Goal: Contribute content: Contribute content

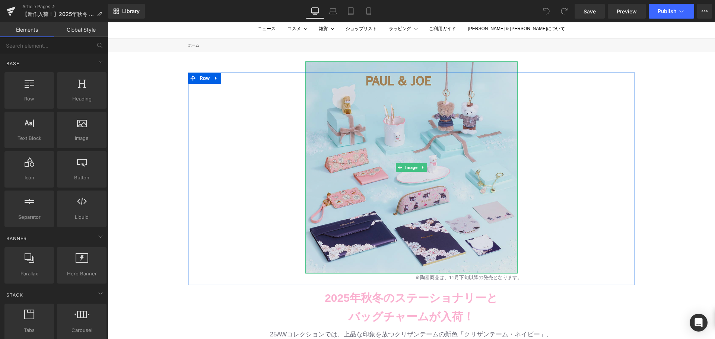
scroll to position [112, 0]
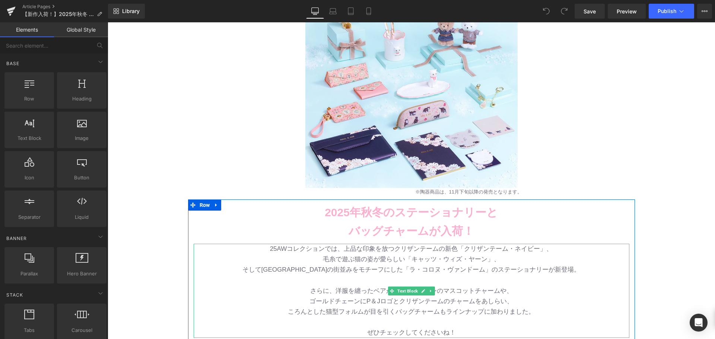
click at [268, 249] on p "25AWコレクションでは、上品な印象を放つクリザンテームの新色「クリザンテーム・ネイビー」、" at bounding box center [412, 249] width 436 height 10
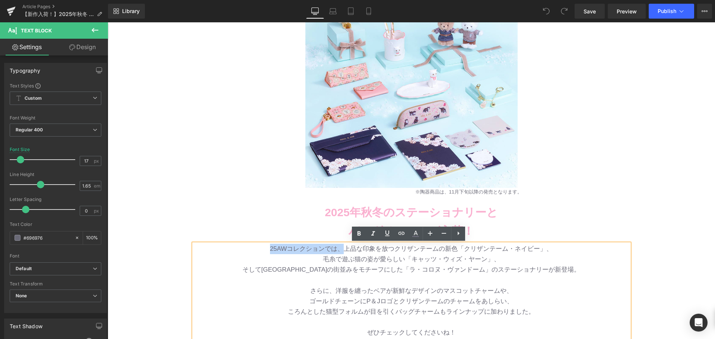
drag, startPoint x: 268, startPoint y: 249, endPoint x: 344, endPoint y: 245, distance: 75.8
click at [344, 245] on p "25AWコレクションでは、上品な印象を放つクリザンテームの新色「クリザンテーム・ネイビー」、" at bounding box center [412, 249] width 436 height 10
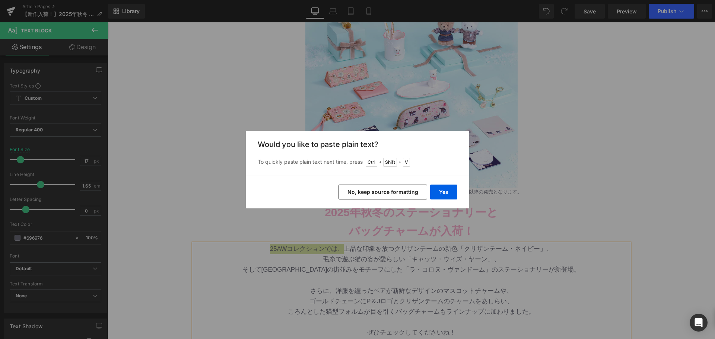
click at [443, 181] on div "Yes No, keep source formatting" at bounding box center [358, 192] width 224 height 33
click at [443, 188] on button "Yes" at bounding box center [443, 192] width 27 height 15
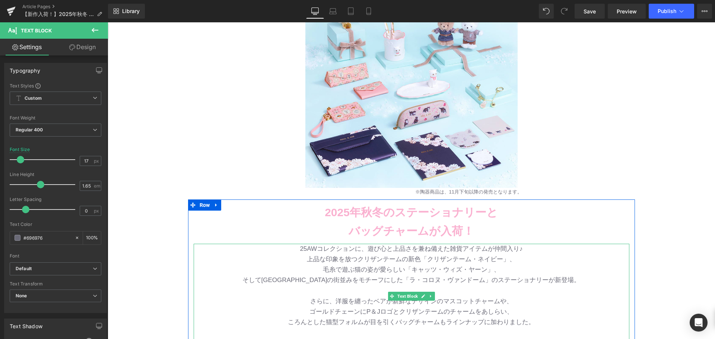
click at [531, 250] on p "25AWコレクションに、遊び心と上品さを兼ね備えた雑貨アイテムが仲間入り♪" at bounding box center [412, 249] width 436 height 10
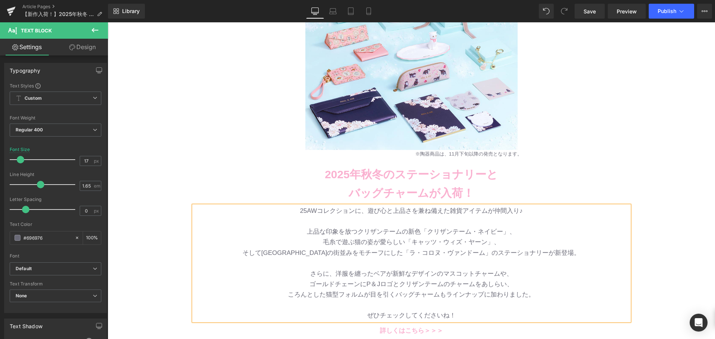
scroll to position [186, 0]
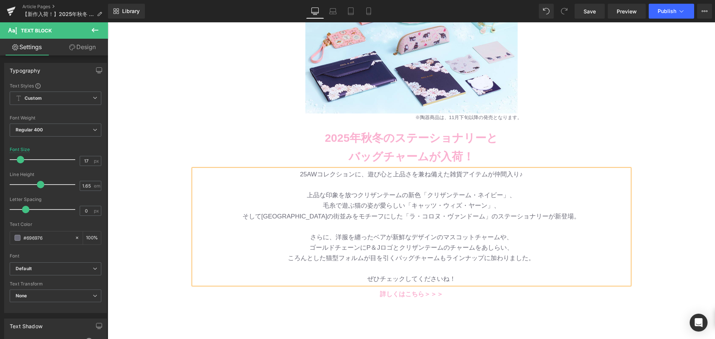
click at [513, 250] on p "ゴールドチェーンにP＆Jロゴとクリザンテームのチャームをあしらい、" at bounding box center [412, 248] width 436 height 10
drag, startPoint x: 365, startPoint y: 280, endPoint x: 509, endPoint y: 292, distance: 143.9
click at [108, 22] on div at bounding box center [108, 22] width 0 height 0
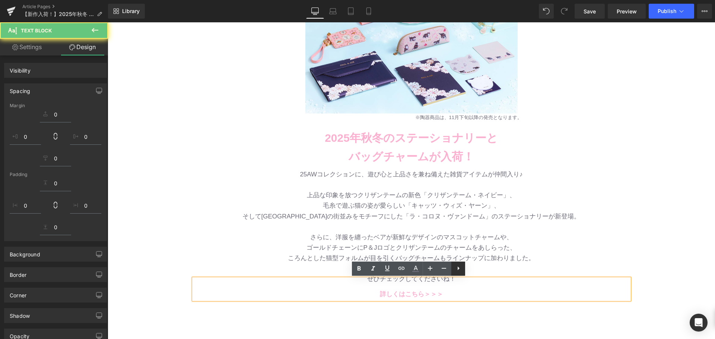
click at [437, 265] on link at bounding box center [444, 269] width 14 height 14
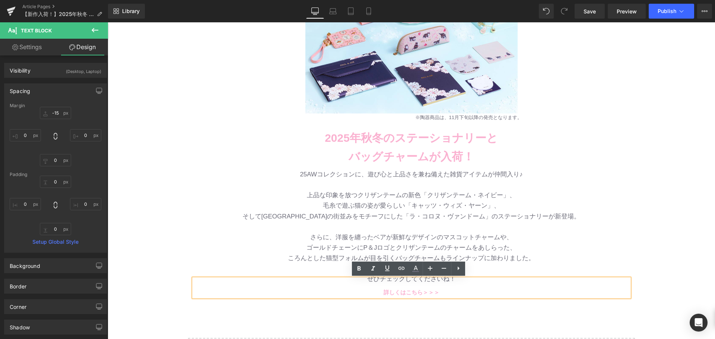
click at [515, 252] on p "ゴールドチェーンにP＆Jロゴとクリザンテームのチャームをあしらった、" at bounding box center [412, 248] width 436 height 10
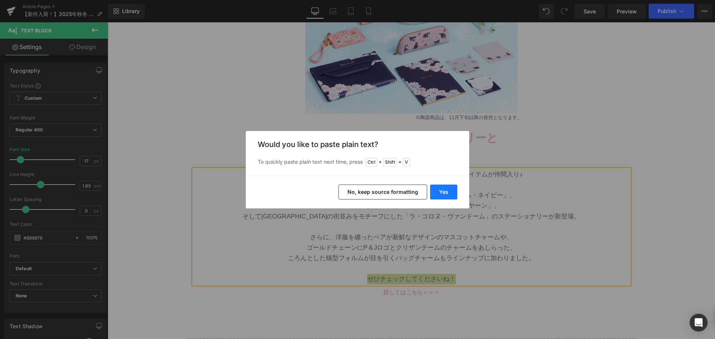
click at [446, 191] on button "Yes" at bounding box center [443, 192] width 27 height 15
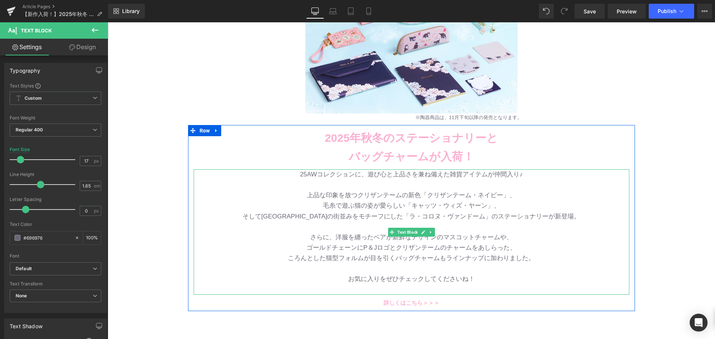
click at [413, 288] on p at bounding box center [412, 290] width 436 height 10
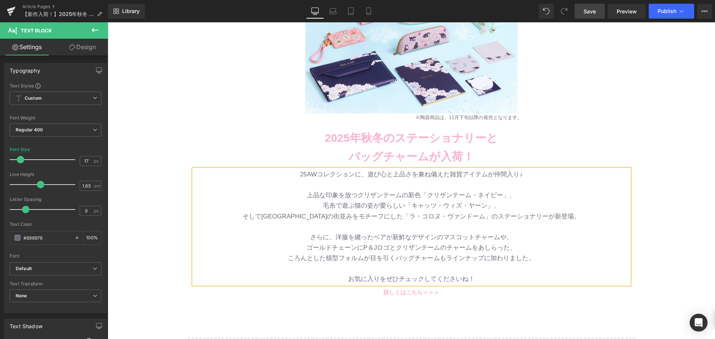
click at [599, 18] on link "Save" at bounding box center [590, 11] width 30 height 15
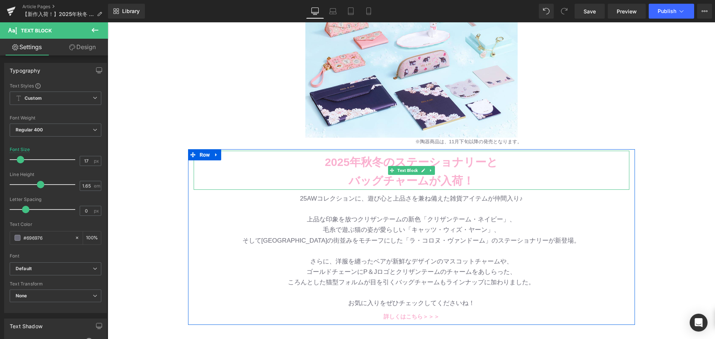
scroll to position [149, 0]
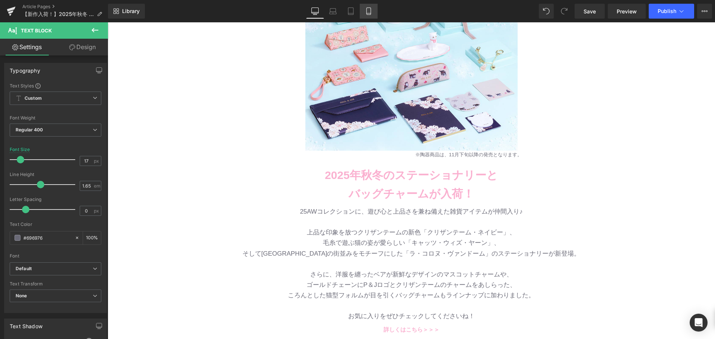
click at [374, 10] on link "Mobile" at bounding box center [369, 11] width 18 height 15
type input "13"
type input "100"
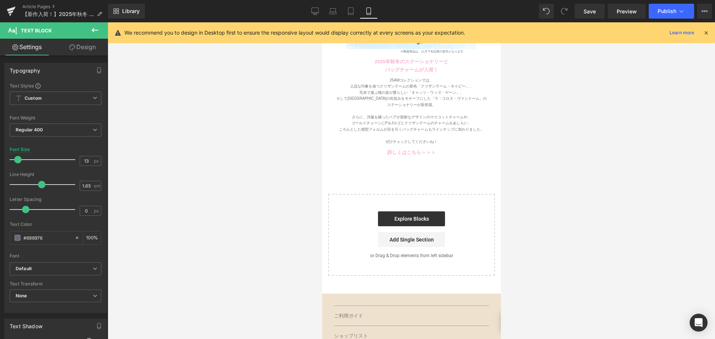
scroll to position [0, 0]
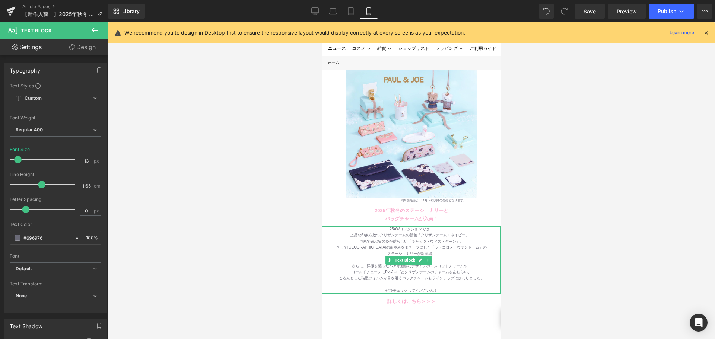
click at [446, 245] on div "そして[GEOGRAPHIC_DATA]の街並みをモチーフにした「ラ・コロヌ・ヴァンドーム」の" at bounding box center [411, 248] width 179 height 6
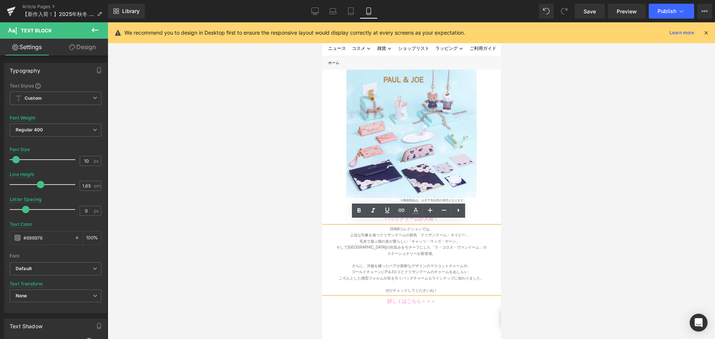
click at [395, 233] on div "上品な印象を放つクリザンテームの新色「クリザンテーム・ネイビー」、" at bounding box center [411, 236] width 179 height 6
click at [431, 227] on div "25AWコレクションでは、" at bounding box center [411, 230] width 179 height 6
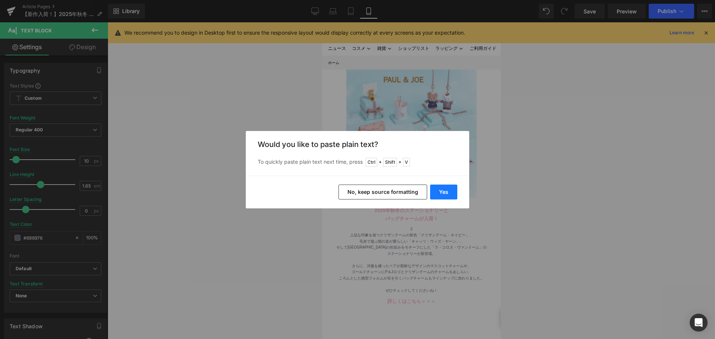
click at [434, 192] on button "Yes" at bounding box center [443, 192] width 27 height 15
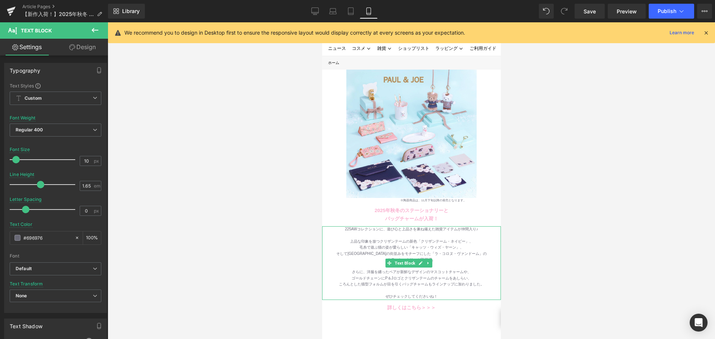
click at [335, 227] on div "225AWコレクションに、遊び心と上品さを兼ね備えた雑貨アイテムが仲間入り♪" at bounding box center [411, 230] width 179 height 6
click at [376, 288] on div at bounding box center [411, 291] width 179 height 6
click at [594, 15] on link "Save" at bounding box center [590, 11] width 30 height 15
click at [659, 11] on span "Publish" at bounding box center [667, 11] width 19 height 6
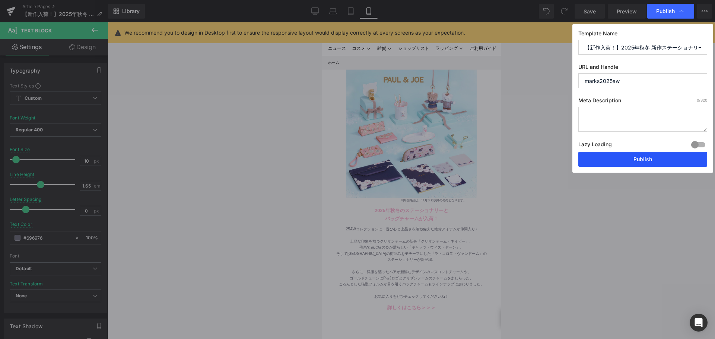
click at [656, 158] on button "Publish" at bounding box center [643, 159] width 129 height 15
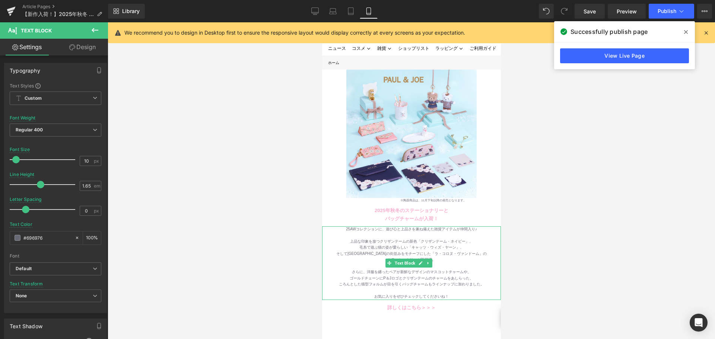
click at [453, 233] on div at bounding box center [411, 236] width 179 height 6
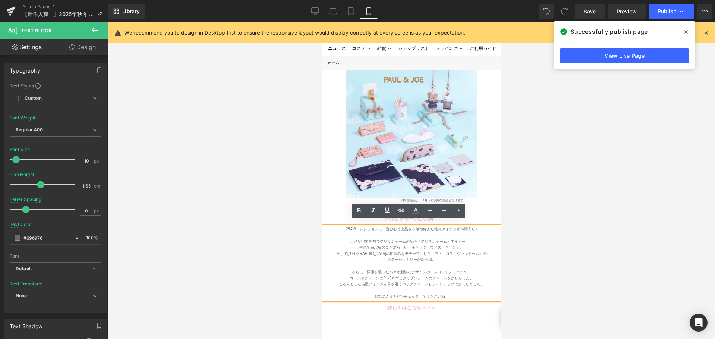
click at [453, 288] on div at bounding box center [411, 291] width 179 height 6
click at [451, 282] on div "ころんとした猫型フォルムが目を引くバッグチャームもラインナップに加わりました。" at bounding box center [411, 285] width 179 height 6
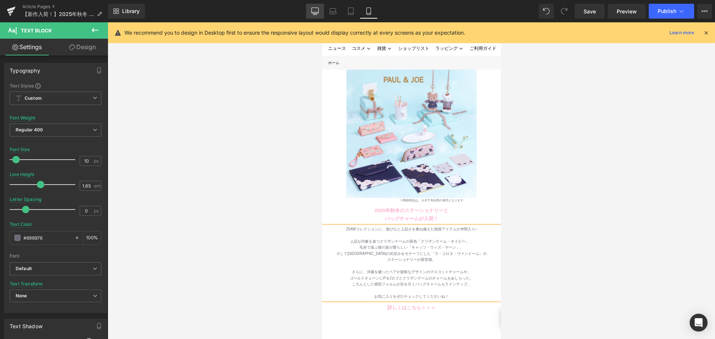
click at [310, 13] on link "Desktop" at bounding box center [315, 11] width 18 height 15
type input "13"
type input "#000000"
type input "100"
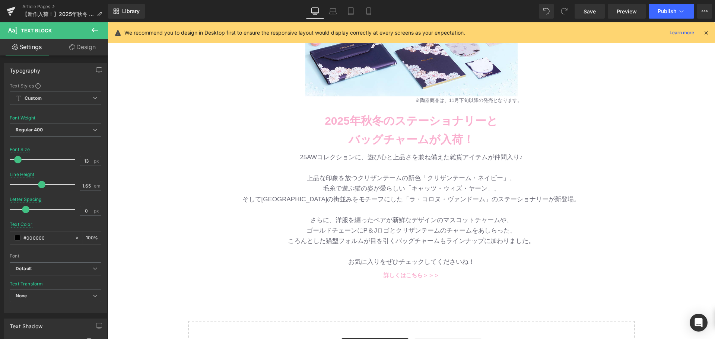
scroll to position [261, 0]
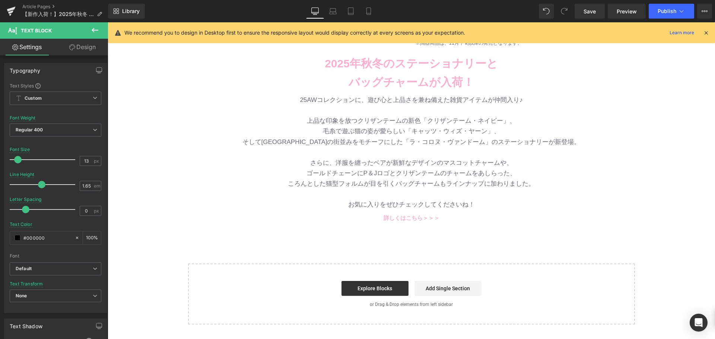
click at [456, 189] on p "ころんとした猫型フォルムが目を引くバッグチャームもラインナップに加わりました。" at bounding box center [412, 184] width 436 height 10
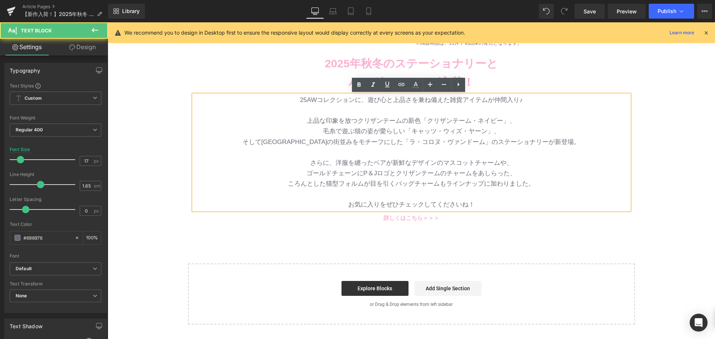
click at [475, 185] on p "ころんとした猫型フォルムが目を引くバッグチャームもラインナップに加わりました。" at bounding box center [412, 184] width 436 height 10
click at [492, 184] on p "ころんとした猫型フォルムが目を引くバッグチャームもラインナップに加わりました。" at bounding box center [412, 184] width 436 height 10
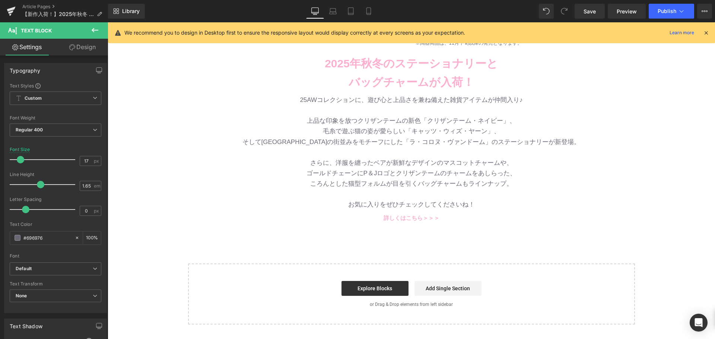
click at [588, 1] on div "Library Desktop Desktop Laptop Tablet Mobile Save Preview Publish Scheduled Vie…" at bounding box center [411, 11] width 607 height 22
click at [588, 5] on link "Save" at bounding box center [590, 11] width 30 height 15
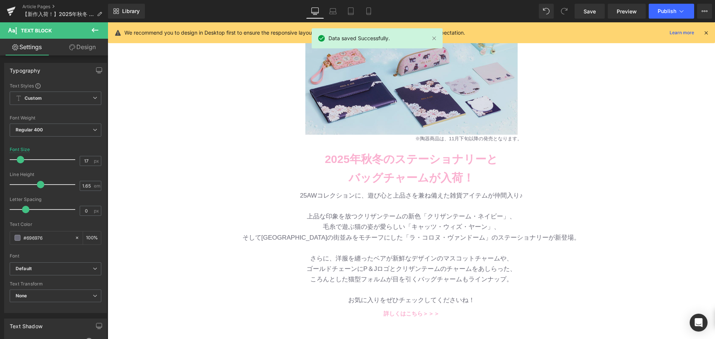
scroll to position [112, 0]
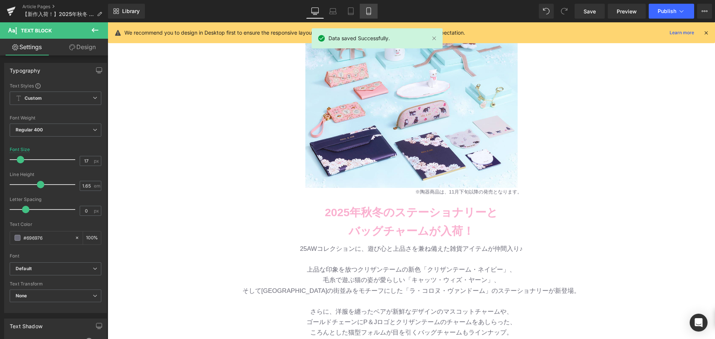
click at [373, 9] on icon at bounding box center [368, 10] width 7 height 7
type input "13"
type input "100"
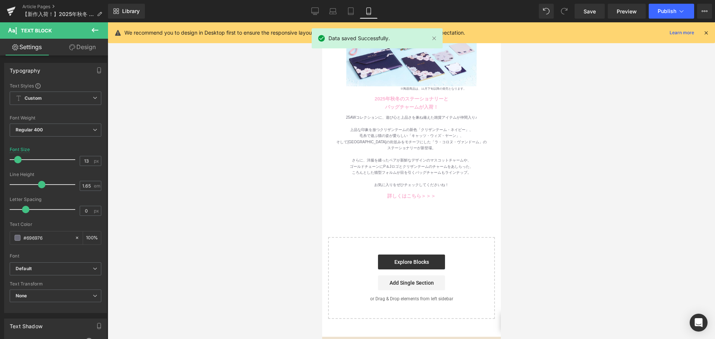
scroll to position [0, 0]
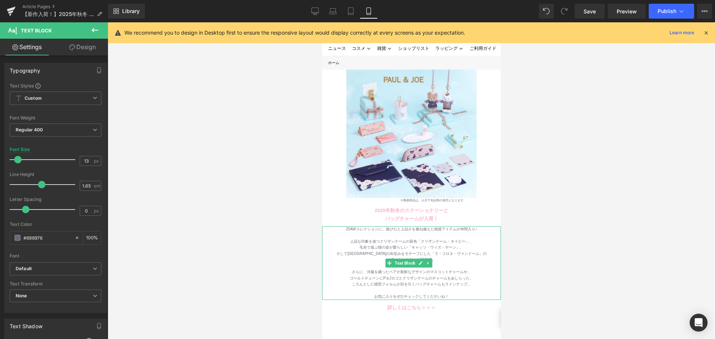
click at [394, 227] on div "25AWコレクションに、遊び心と上品さを兼ね備えた雑貨アイテムが仲間入り♪" at bounding box center [411, 230] width 179 height 6
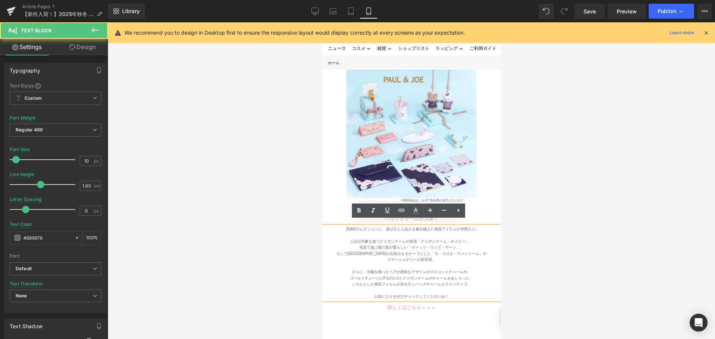
click at [384, 227] on div "25AWコレクションに、遊び心と上品さを兼ね備えた雑貨アイテムが仲間入り♪" at bounding box center [411, 230] width 179 height 6
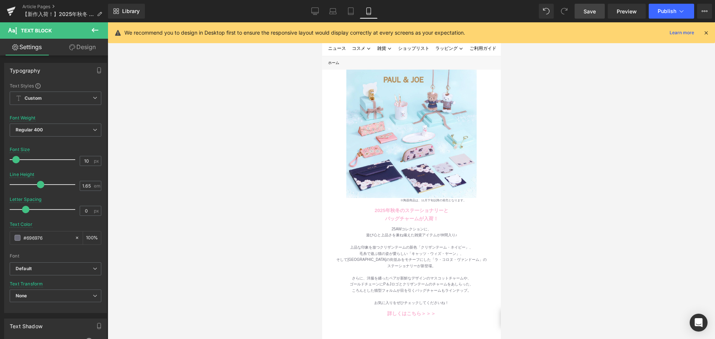
click at [598, 15] on link "Save" at bounding box center [590, 11] width 30 height 15
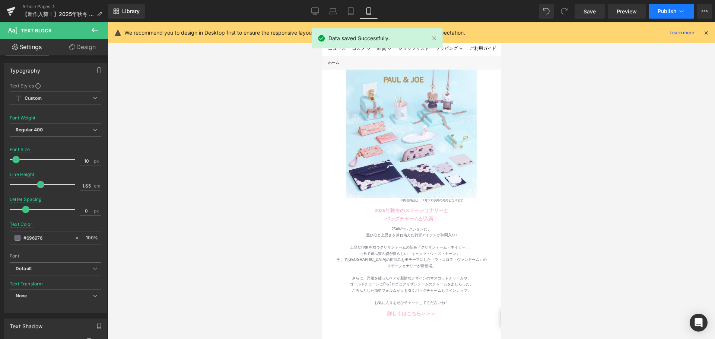
click at [680, 12] on icon at bounding box center [681, 10] width 7 height 7
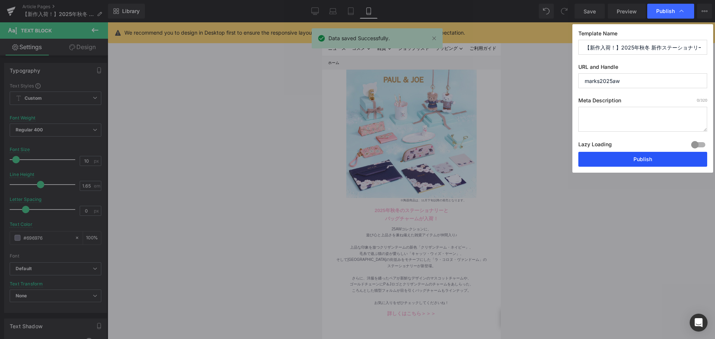
click at [639, 155] on button "Publish" at bounding box center [643, 159] width 129 height 15
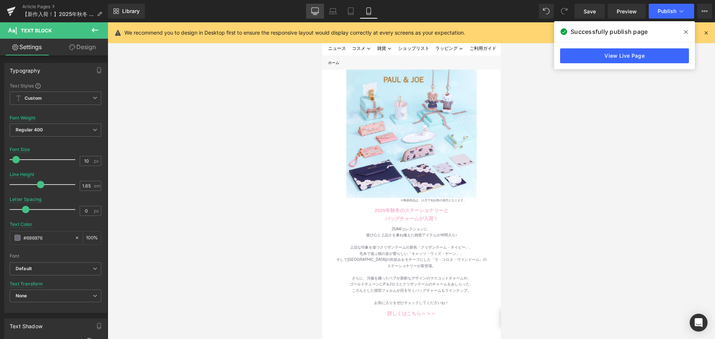
click at [316, 11] on icon at bounding box center [315, 10] width 7 height 7
type input "13"
type input "#000000"
type input "100"
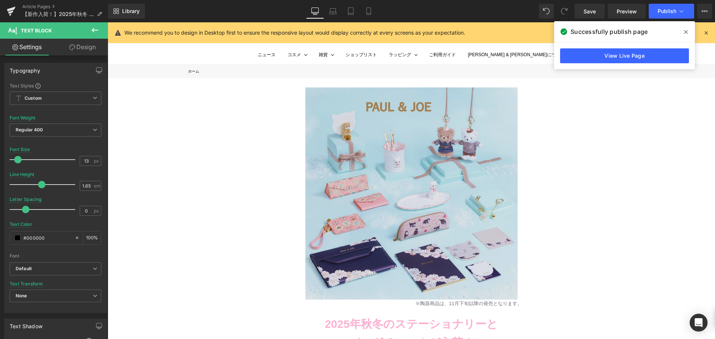
click at [357, 118] on img at bounding box center [412, 194] width 212 height 212
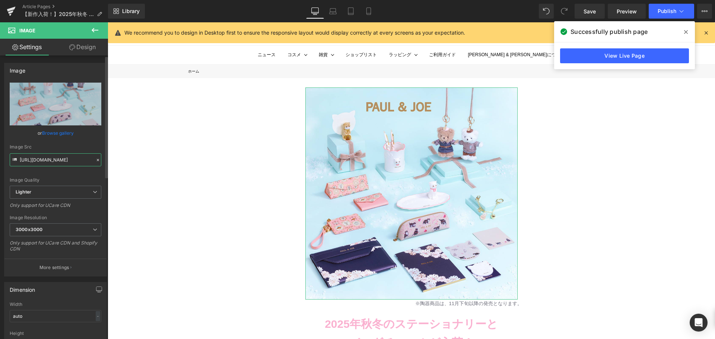
click at [34, 159] on input "https://ucarecdn.com/20d3f38e-8d32-45f9-a474-8b59d9b1fd26/-/format/auto/-/previ…" at bounding box center [56, 160] width 92 height 13
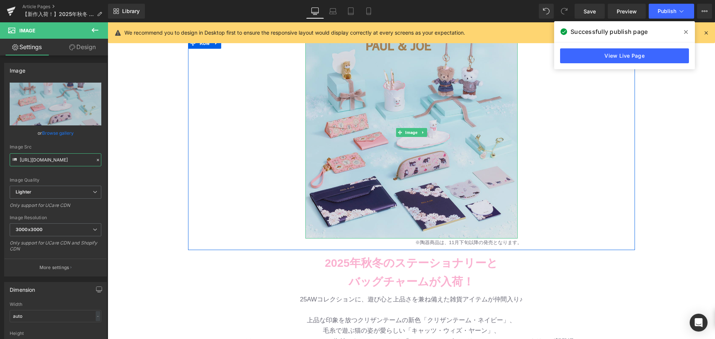
scroll to position [112, 0]
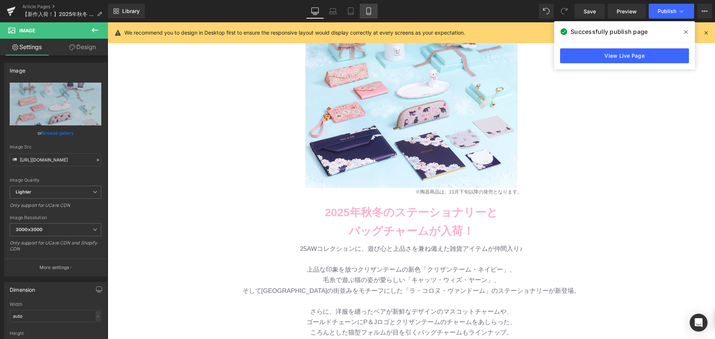
click at [371, 10] on icon at bounding box center [369, 11] width 4 height 7
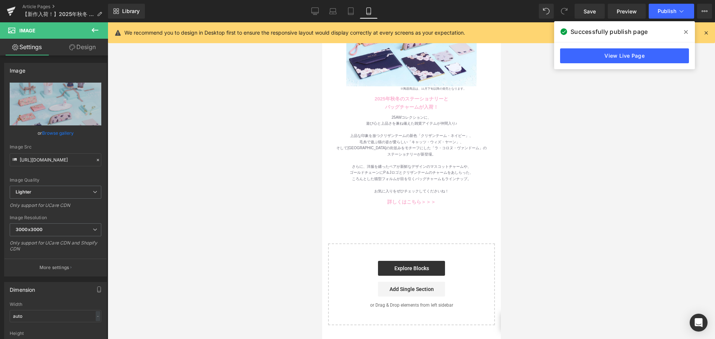
scroll to position [0, 0]
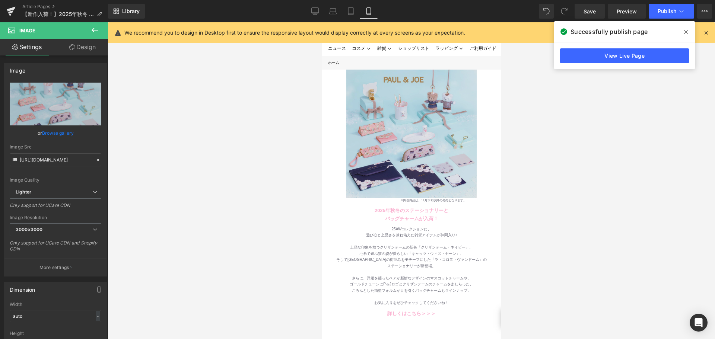
click at [405, 111] on img at bounding box center [411, 133] width 130 height 130
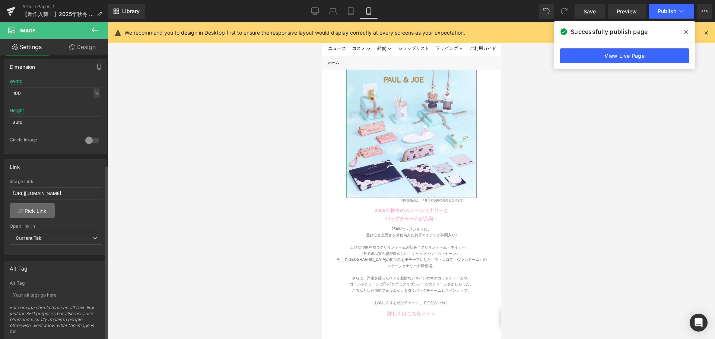
scroll to position [224, 0]
click at [49, 196] on input "[URL][DOMAIN_NAME]" at bounding box center [56, 193] width 92 height 12
click at [146, 213] on div at bounding box center [412, 180] width 608 height 317
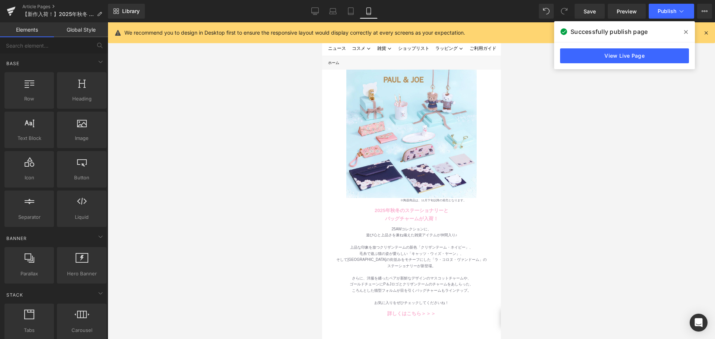
scroll to position [149, 0]
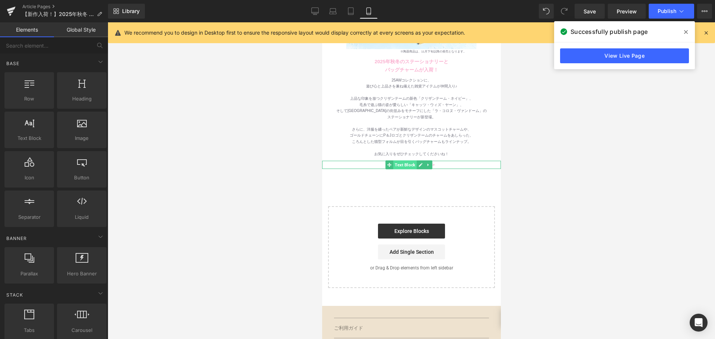
click at [401, 161] on span "Text Block" at bounding box center [404, 165] width 23 height 9
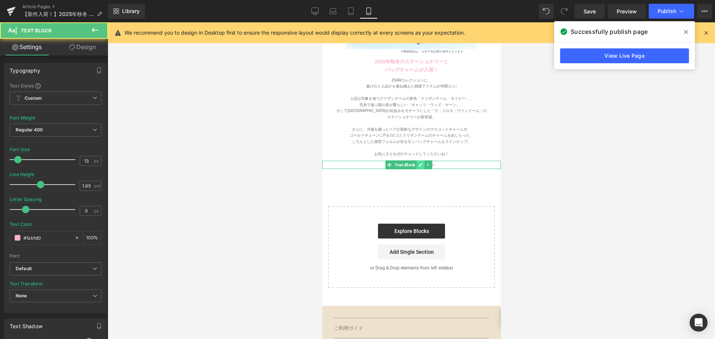
click at [422, 163] on icon at bounding box center [420, 165] width 4 height 4
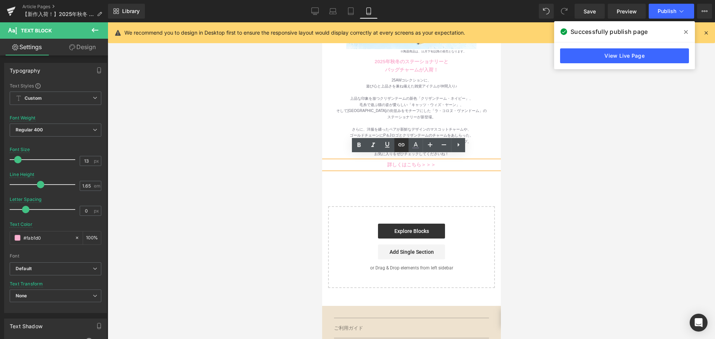
click at [398, 146] on icon at bounding box center [401, 144] width 9 height 9
click at [403, 173] on input "text" at bounding box center [404, 175] width 115 height 19
paste input "[URL][DOMAIN_NAME]"
click at [466, 176] on icon "button" at bounding box center [469, 175] width 9 height 9
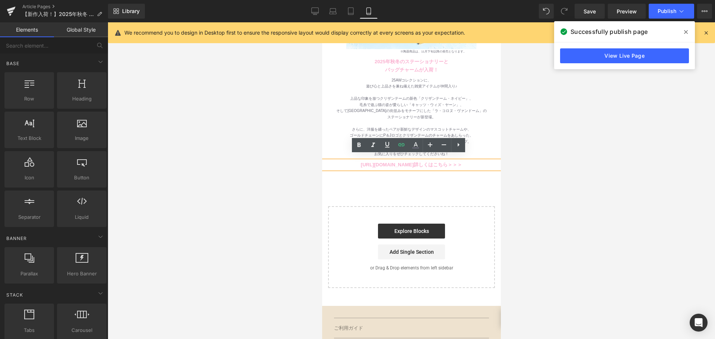
click at [568, 177] on div at bounding box center [412, 180] width 608 height 317
click at [582, 146] on div at bounding box center [412, 180] width 608 height 317
click at [404, 148] on icon at bounding box center [401, 144] width 9 height 9
click at [417, 177] on input "[URL][DOMAIN_NAME]" at bounding box center [404, 175] width 115 height 19
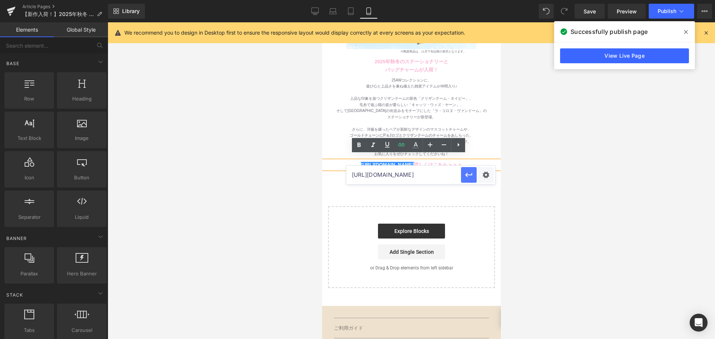
click at [468, 176] on icon "button" at bounding box center [468, 175] width 7 height 4
click at [418, 162] on link "https://gem-3910432.net 詳しくはこちら＞＞＞" at bounding box center [411, 165] width 101 height 6
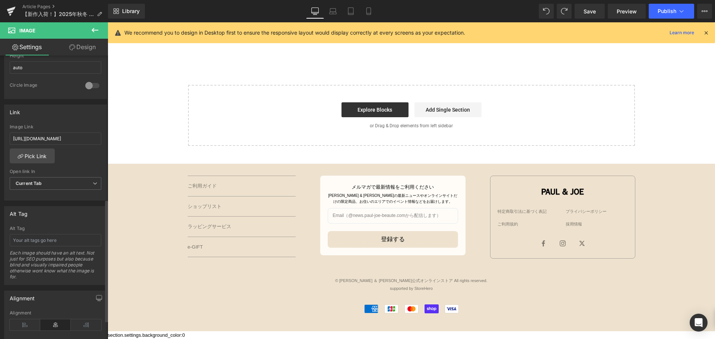
scroll to position [335, 0]
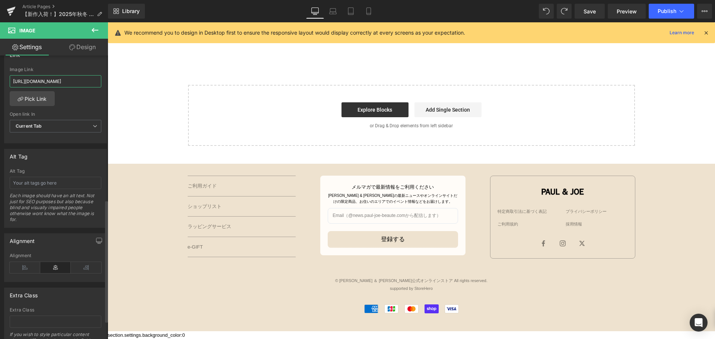
click at [64, 85] on input "[URL][DOMAIN_NAME]" at bounding box center [56, 81] width 92 height 12
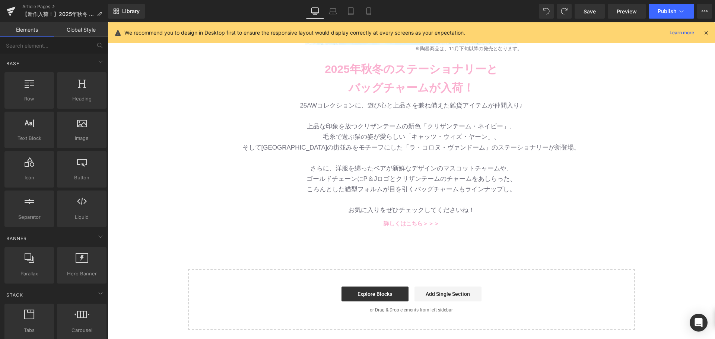
scroll to position [253, 0]
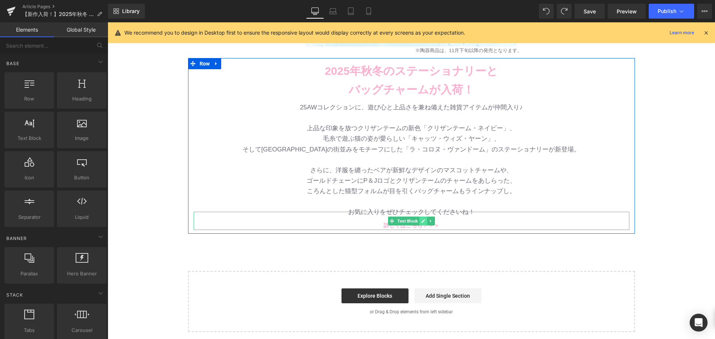
click at [421, 222] on icon at bounding box center [423, 221] width 4 height 4
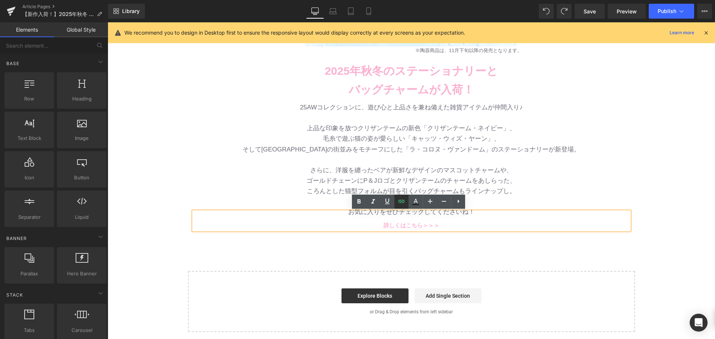
click at [403, 200] on icon at bounding box center [402, 201] width 6 height 3
type input "#"
click at [432, 309] on input "#" at bounding box center [461, 307] width 115 height 19
paste input "[URL][DOMAIN_NAME]"
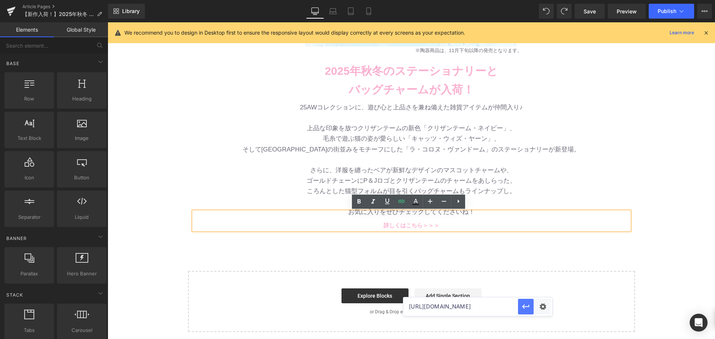
type input "[URL][DOMAIN_NAME]"
click at [525, 310] on icon "button" at bounding box center [526, 307] width 9 height 9
click at [515, 257] on div "Image ※陶器商品は、11月下旬以降の発売となります。 Text Block Row Row 2025年秋冬のステーショナリーと バッグチャームが入荷！ …" at bounding box center [412, 79] width 608 height 508
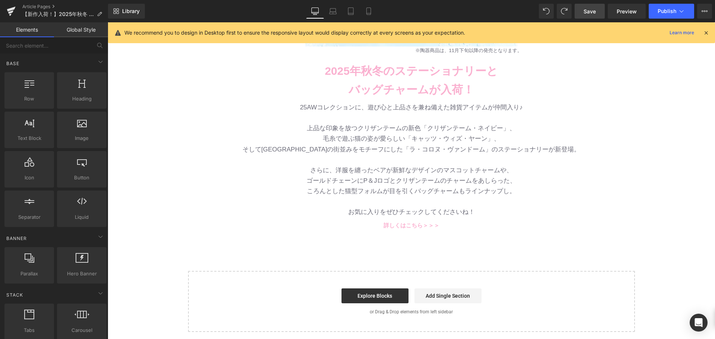
click at [597, 13] on link "Save" at bounding box center [590, 11] width 30 height 15
click at [657, 9] on button "Publish" at bounding box center [671, 11] width 45 height 15
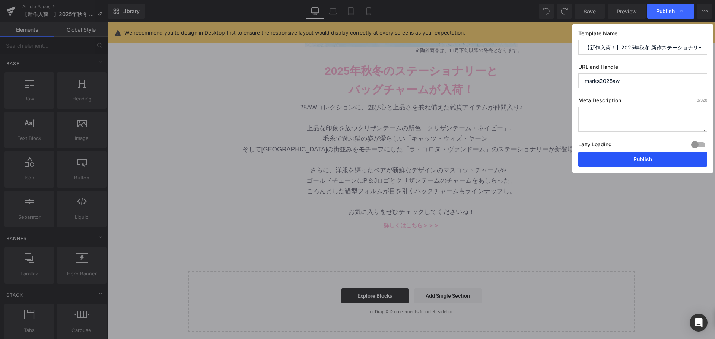
click at [642, 157] on button "Publish" at bounding box center [643, 159] width 129 height 15
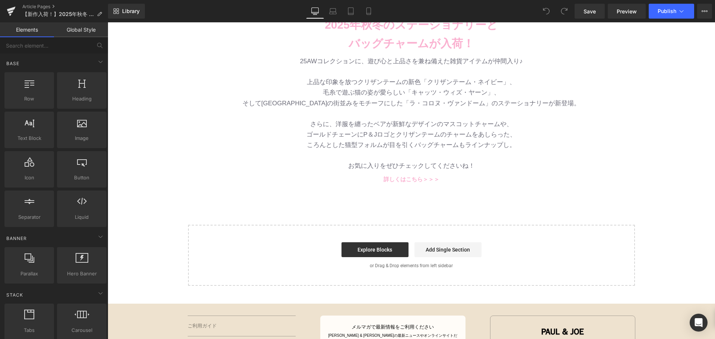
scroll to position [335, 0]
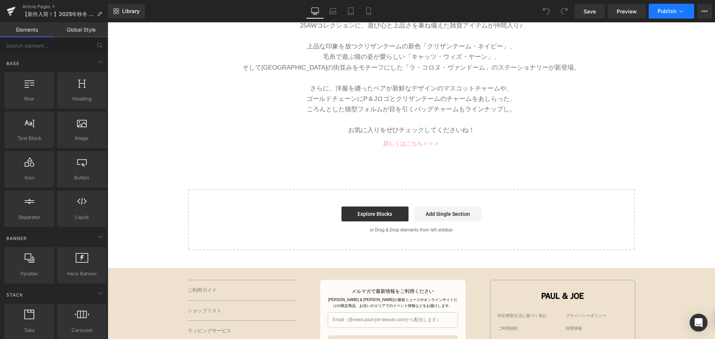
click at [673, 11] on span "Publish" at bounding box center [667, 11] width 19 height 6
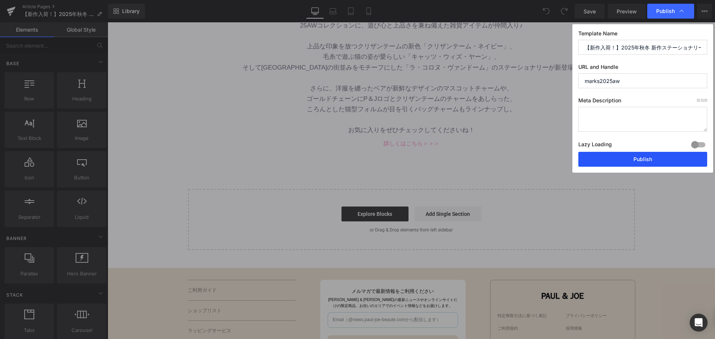
click at [651, 157] on button "Publish" at bounding box center [643, 159] width 129 height 15
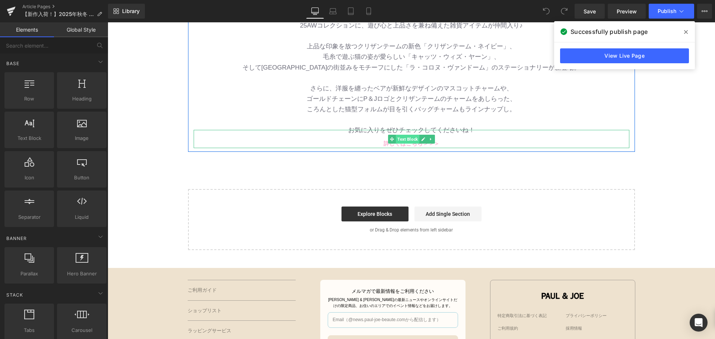
click at [403, 139] on span "Text Block" at bounding box center [407, 139] width 23 height 9
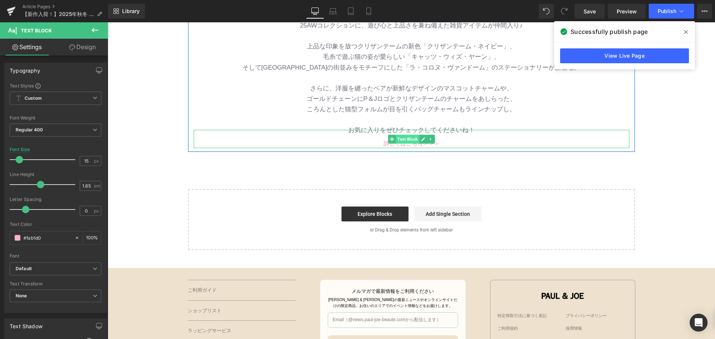
click at [396, 143] on span "Text Block" at bounding box center [407, 139] width 23 height 9
click at [421, 139] on icon at bounding box center [423, 139] width 4 height 4
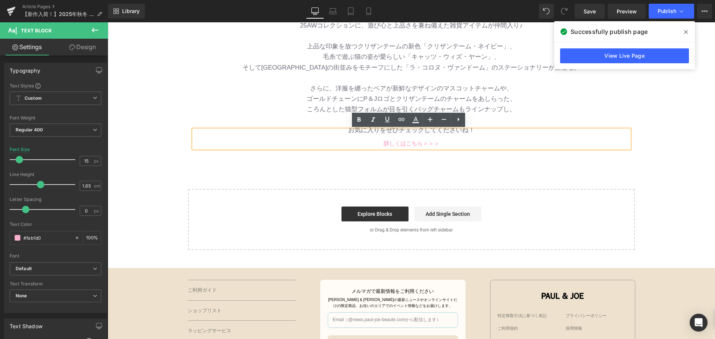
click at [439, 144] on p "詳しくはこちら＞＞＞" at bounding box center [412, 143] width 436 height 9
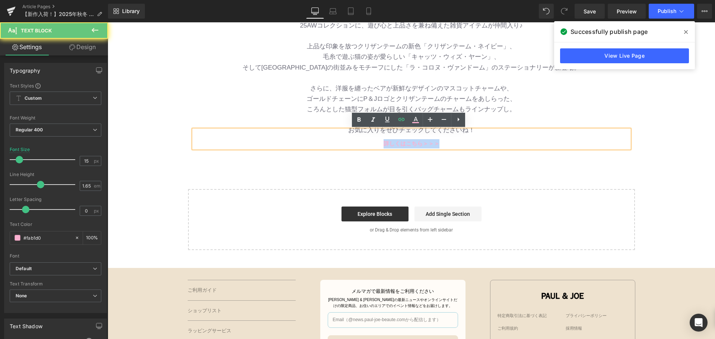
drag, startPoint x: 442, startPoint y: 144, endPoint x: 348, endPoint y: 144, distance: 94.3
click at [348, 144] on p "詳しくはこちら＞＞＞" at bounding box center [412, 143] width 436 height 9
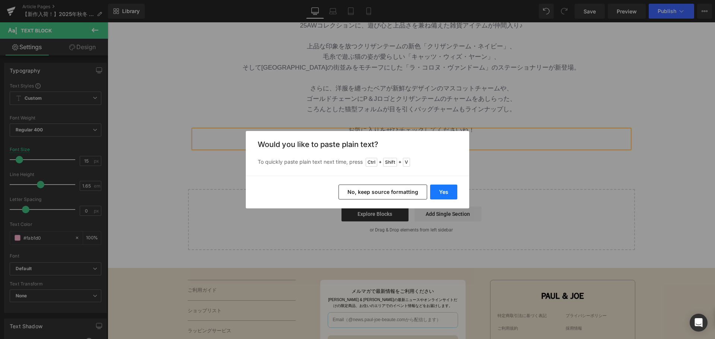
click at [434, 187] on button "Yes" at bounding box center [443, 192] width 27 height 15
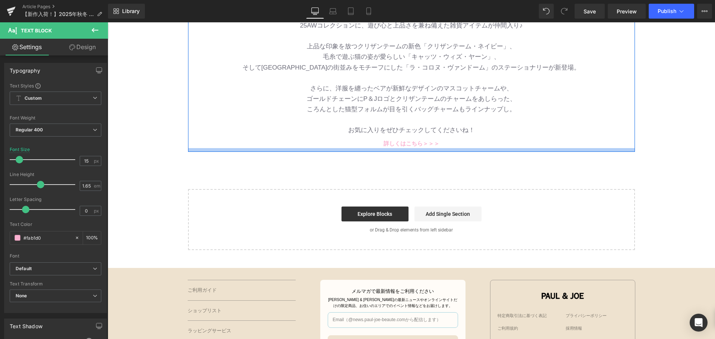
click at [467, 148] on div at bounding box center [411, 150] width 447 height 4
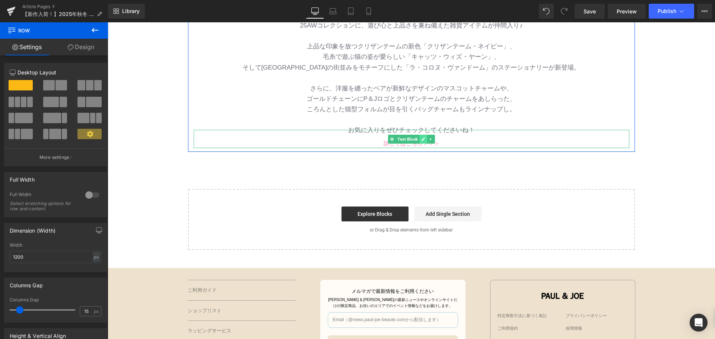
click at [421, 141] on icon at bounding box center [423, 140] width 4 height 4
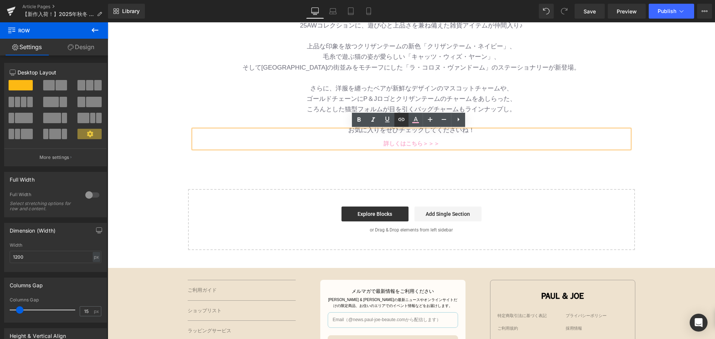
click at [401, 121] on icon at bounding box center [401, 119] width 9 height 9
click at [410, 159] on input "text" at bounding box center [401, 160] width 115 height 19
paste input "[URL][DOMAIN_NAME]"
type input "[URL][DOMAIN_NAME]"
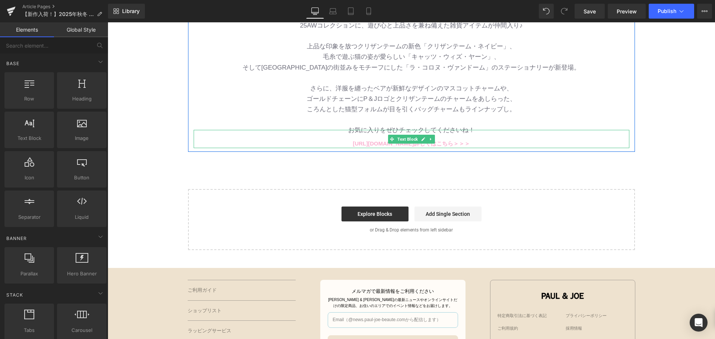
click at [419, 146] on b "https://gem-3910432.net 詳しくはこちら＞＞＞" at bounding box center [411, 143] width 117 height 6
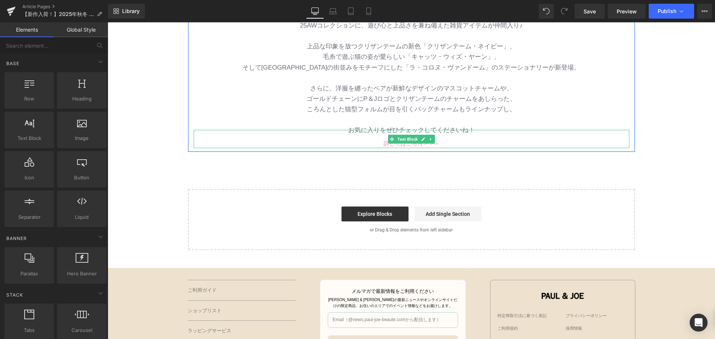
click at [410, 143] on span "Text Block" at bounding box center [407, 139] width 23 height 9
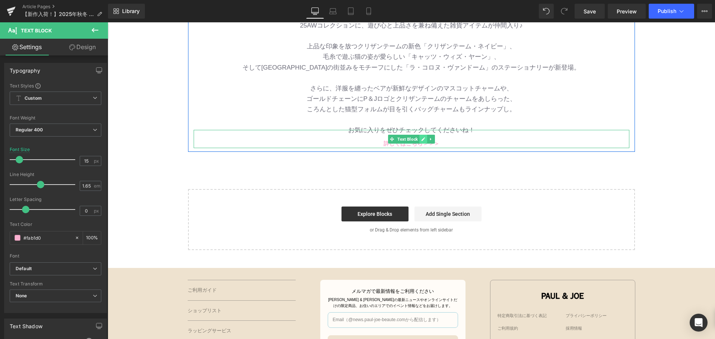
click at [423, 139] on icon at bounding box center [423, 139] width 4 height 4
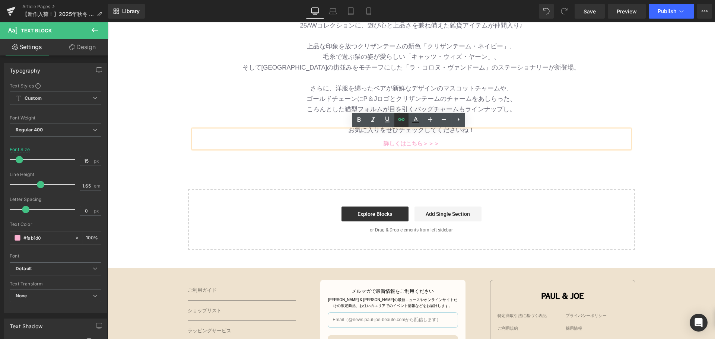
click at [406, 124] on icon at bounding box center [401, 119] width 9 height 9
type input "#"
click at [431, 228] on input "#" at bounding box center [461, 225] width 115 height 19
paste input "[URL][DOMAIN_NAME]"
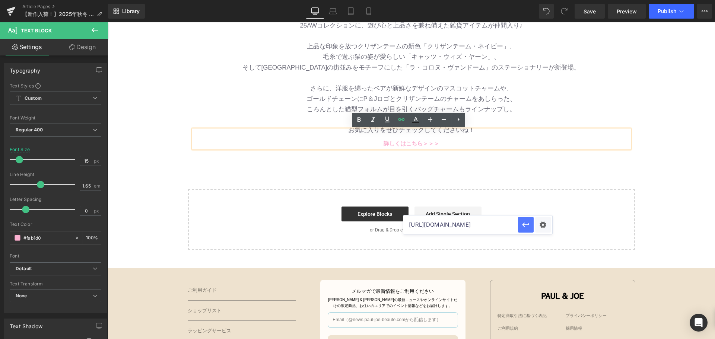
type input "[URL][DOMAIN_NAME]"
click at [523, 224] on icon "button" at bounding box center [526, 225] width 9 height 9
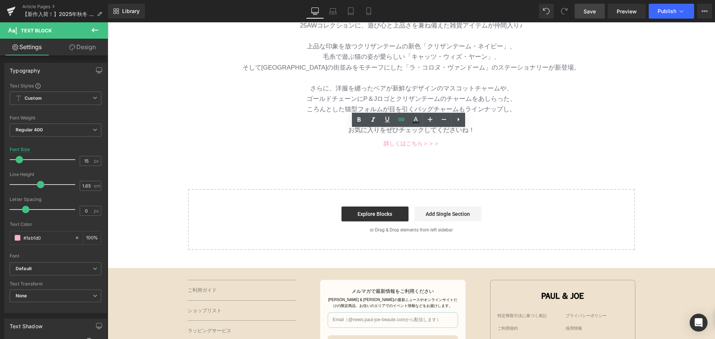
click at [596, 12] on span "Save" at bounding box center [590, 11] width 12 height 8
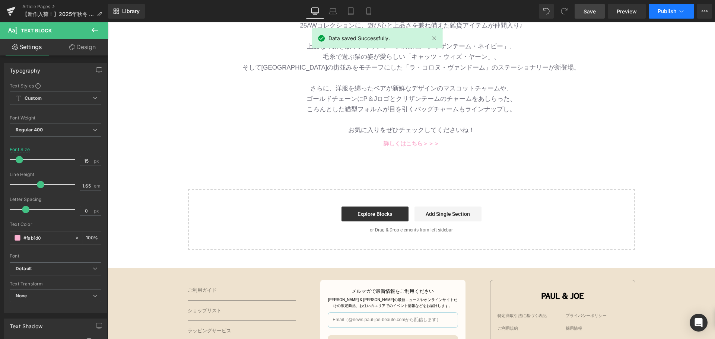
click at [667, 14] on span "Publish" at bounding box center [667, 11] width 19 height 6
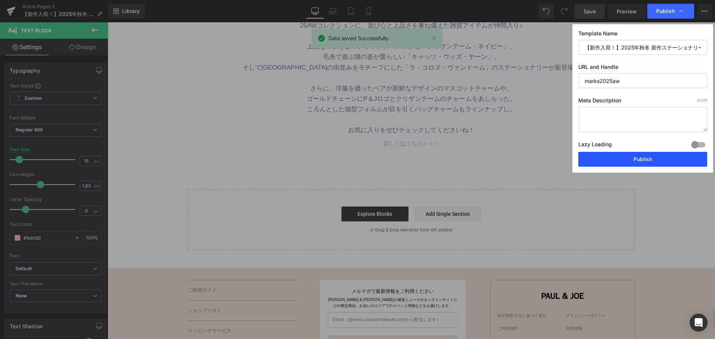
click at [651, 155] on button "Publish" at bounding box center [643, 159] width 129 height 15
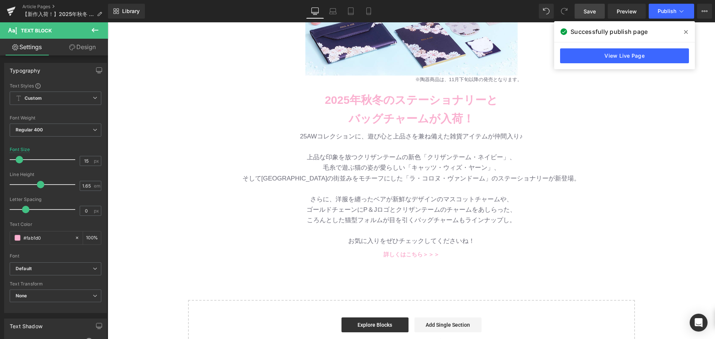
scroll to position [224, 0]
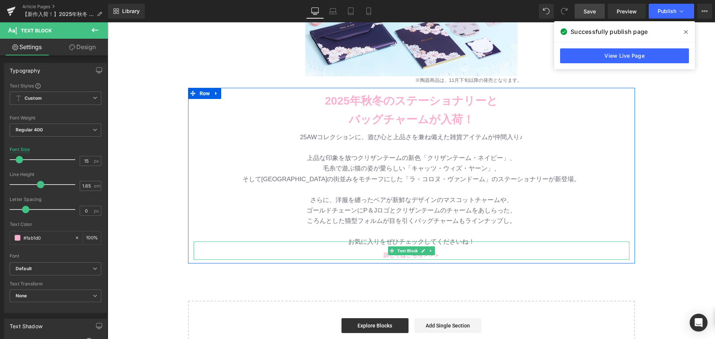
click at [380, 255] on p "詳しくはこちら＞＞＞" at bounding box center [412, 255] width 436 height 9
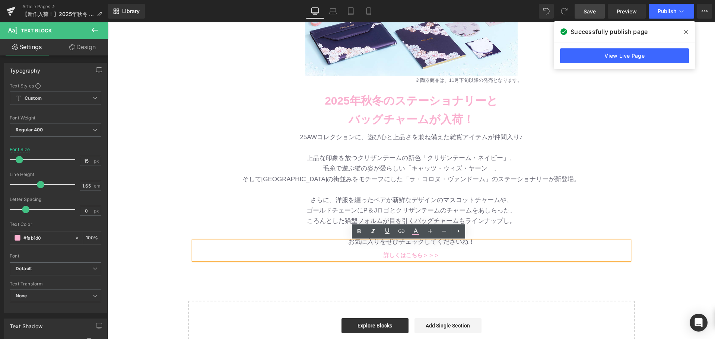
click at [457, 254] on p "詳しくはこちら＞＞＞" at bounding box center [412, 255] width 436 height 9
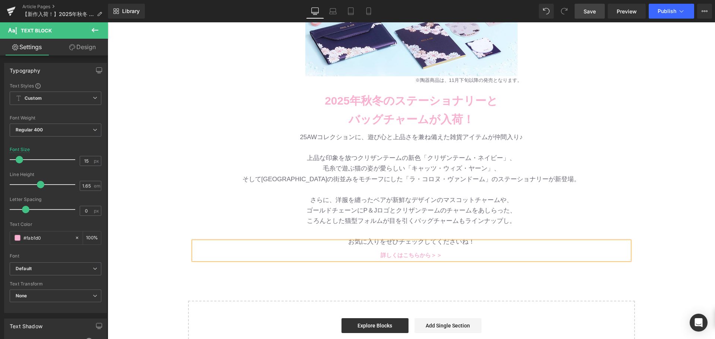
click at [583, 15] on link "Save" at bounding box center [590, 11] width 30 height 15
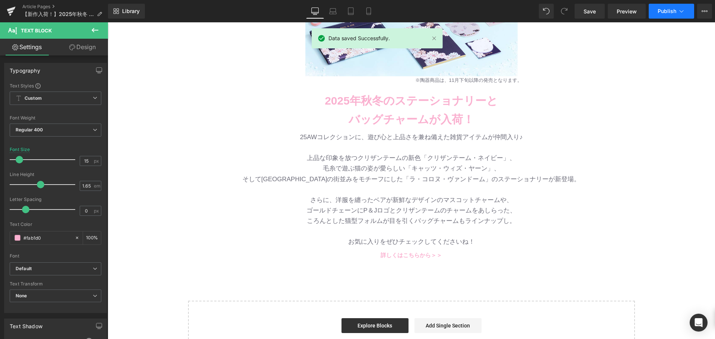
click at [671, 13] on span "Publish" at bounding box center [667, 11] width 19 height 6
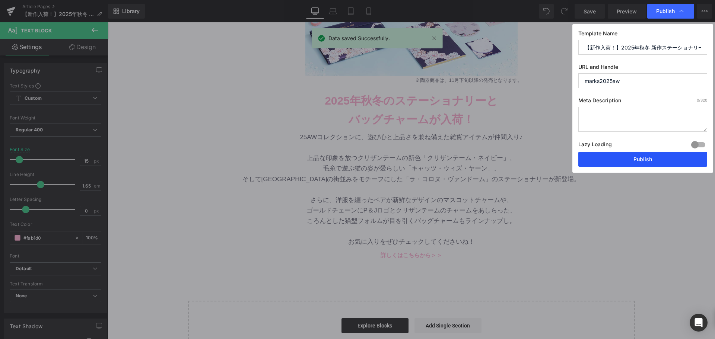
click at [642, 164] on button "Publish" at bounding box center [643, 159] width 129 height 15
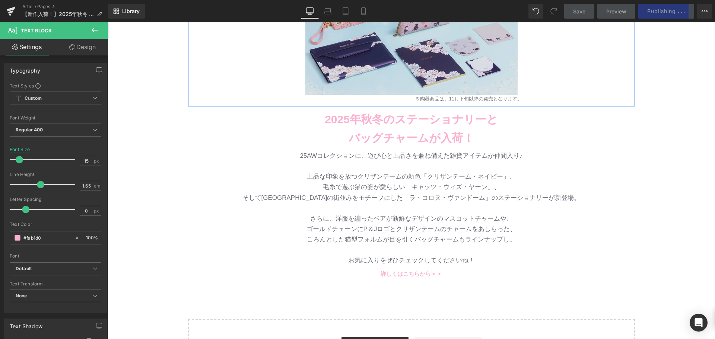
scroll to position [186, 0]
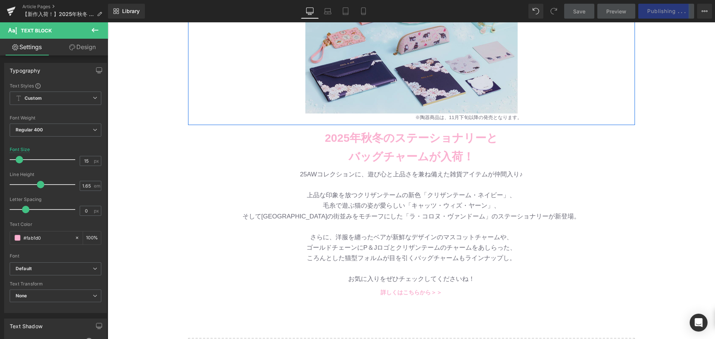
click at [388, 70] on img at bounding box center [412, 7] width 212 height 212
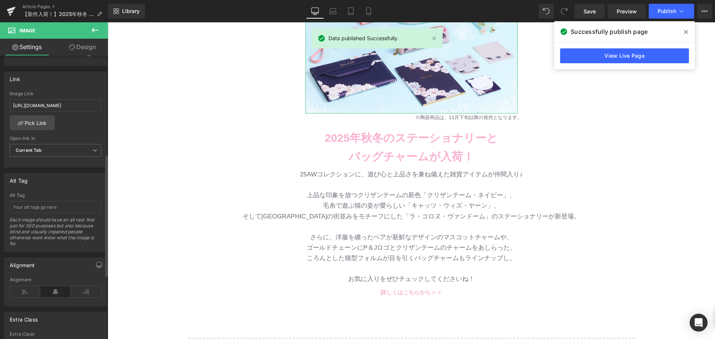
scroll to position [229, 0]
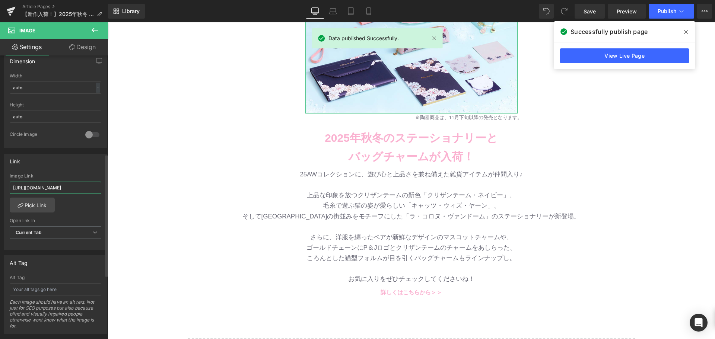
click at [62, 187] on input "[URL][DOMAIN_NAME]" at bounding box center [56, 188] width 92 height 12
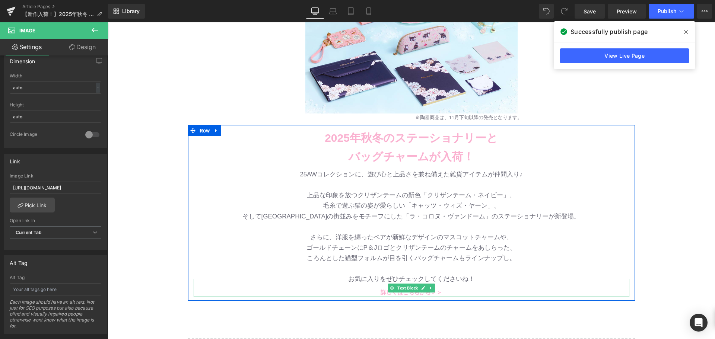
click at [459, 292] on p "詳しくはこちらから＞＞" at bounding box center [412, 292] width 436 height 9
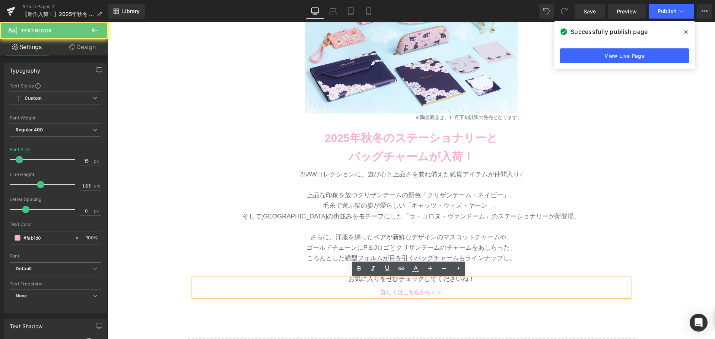
click at [415, 292] on b "詳しくはこちらから＞＞" at bounding box center [411, 293] width 61 height 6
click at [405, 273] on icon at bounding box center [401, 268] width 9 height 9
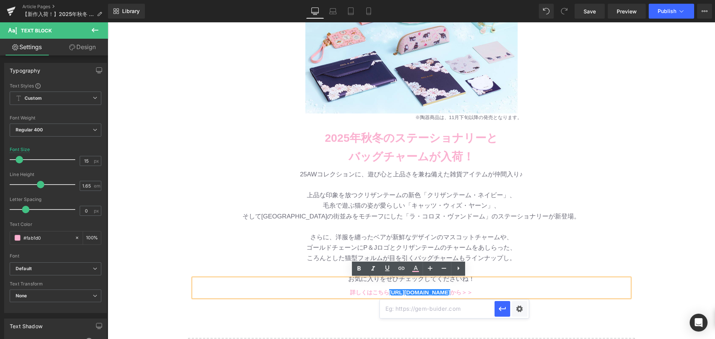
click at [421, 308] on input "text" at bounding box center [437, 309] width 115 height 19
paste input "[URL][DOMAIN_NAME]"
type input "[URL][DOMAIN_NAME]"
click at [451, 291] on link "https://gem-3910432.net" at bounding box center [419, 293] width 61 height 6
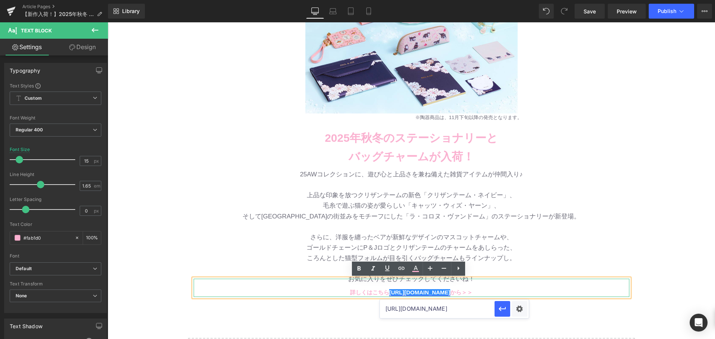
scroll to position [0, 0]
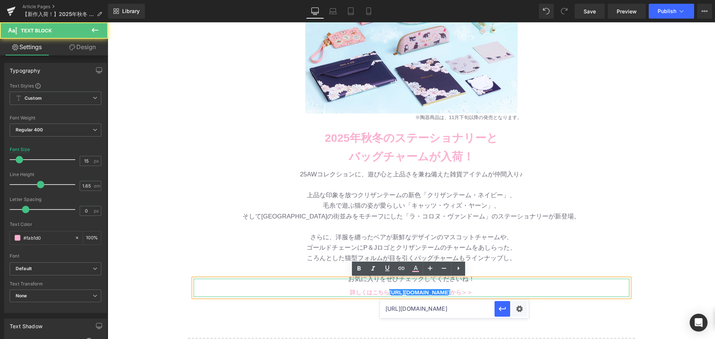
click at [456, 293] on b "詳しくはこちら https://gem-3910432.net から＞＞" at bounding box center [411, 293] width 123 height 6
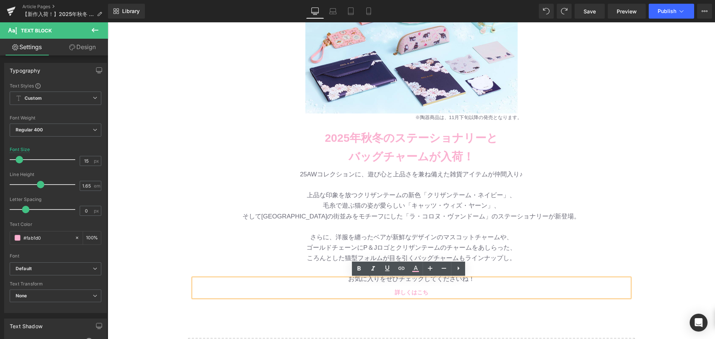
click at [445, 293] on p "詳しくはこち" at bounding box center [412, 292] width 436 height 9
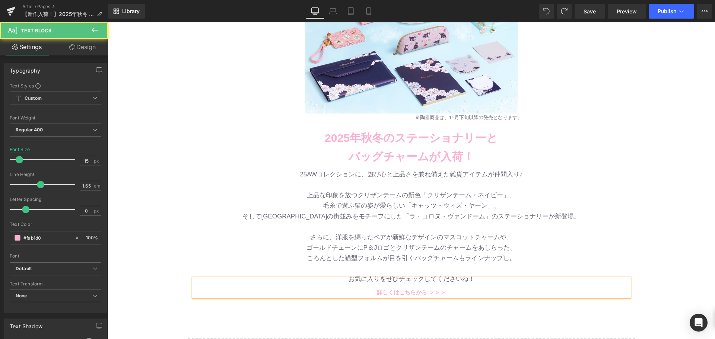
click at [449, 292] on p "詳しくはこちらから ＞＞＞" at bounding box center [412, 292] width 436 height 9
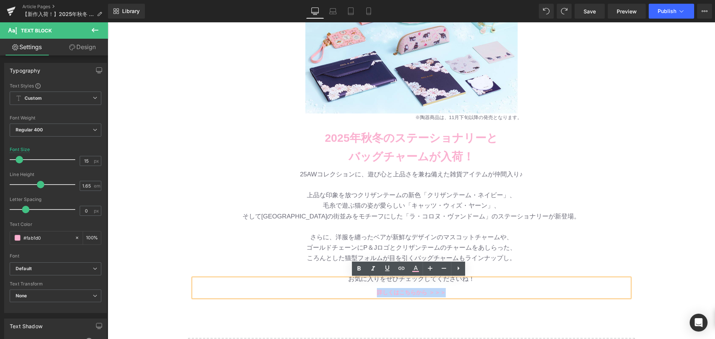
drag, startPoint x: 449, startPoint y: 292, endPoint x: 375, endPoint y: 290, distance: 74.9
click at [375, 290] on p "詳しくはこちらから ＞＞＞" at bounding box center [412, 292] width 436 height 9
click at [400, 268] on icon at bounding box center [402, 268] width 6 height 3
click at [405, 313] on input "text" at bounding box center [429, 309] width 115 height 19
paste input "[URL][DOMAIN_NAME]"
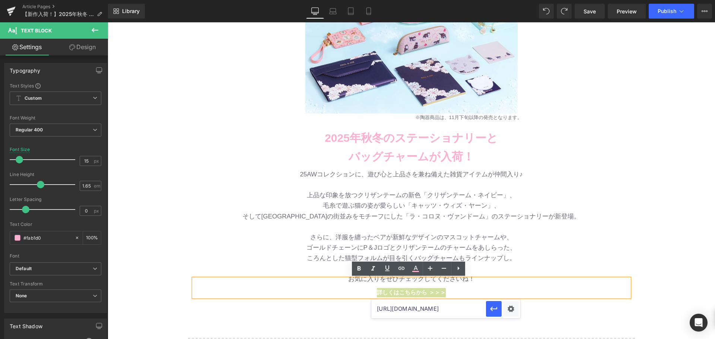
scroll to position [0, 108]
type input "[URL][DOMAIN_NAME]"
click at [492, 311] on icon "button" at bounding box center [494, 309] width 9 height 9
click at [591, 16] on link "Save" at bounding box center [590, 11] width 30 height 15
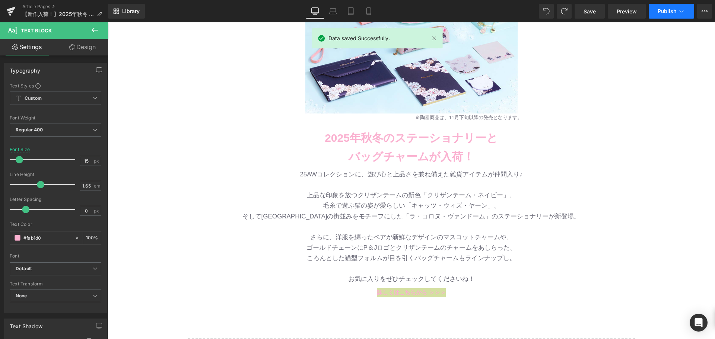
click at [682, 15] on icon at bounding box center [681, 10] width 7 height 7
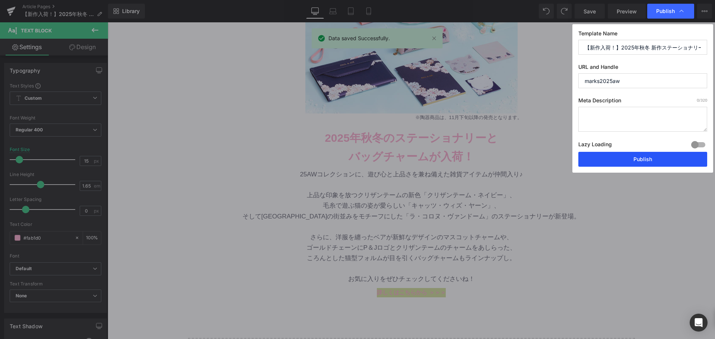
click at [651, 161] on button "Publish" at bounding box center [643, 159] width 129 height 15
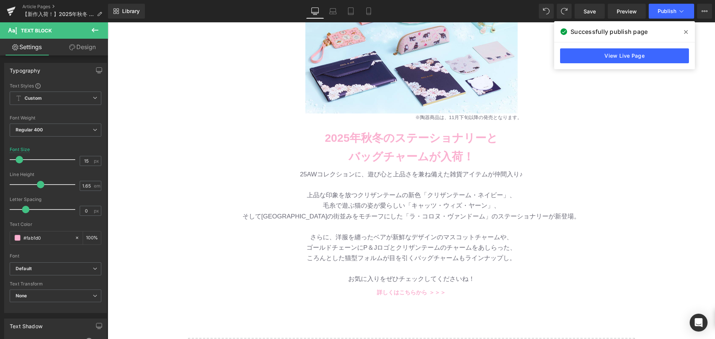
drag, startPoint x: 639, startPoint y: 234, endPoint x: 612, endPoint y: 190, distance: 51.5
click at [638, 233] on div "Image ※陶器商品は、11月下旬以降の発売となります。 Text Block Row Row [DATE]秋冬のステーショナリーと バッグチャームが入荷！…" at bounding box center [412, 146] width 608 height 508
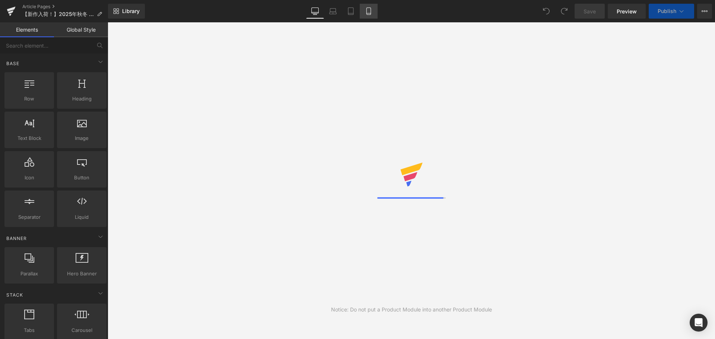
click at [371, 15] on icon at bounding box center [369, 11] width 4 height 7
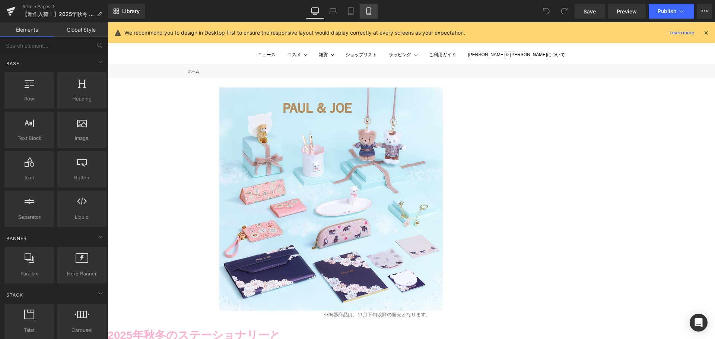
click at [375, 15] on link "Mobile" at bounding box center [369, 11] width 18 height 15
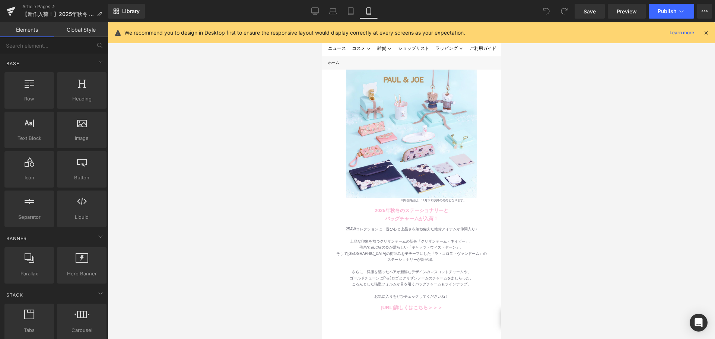
click at [371, 15] on icon at bounding box center [369, 11] width 4 height 7
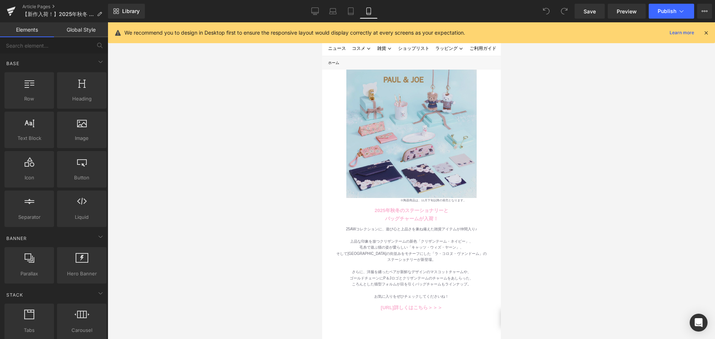
scroll to position [112, 0]
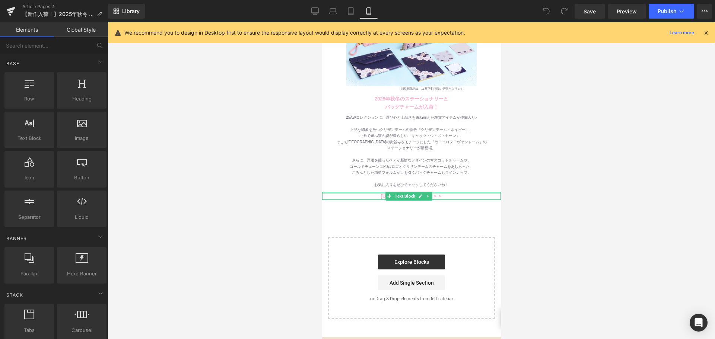
drag, startPoint x: 358, startPoint y: 187, endPoint x: 352, endPoint y: 191, distance: 7.2
click at [358, 192] on div at bounding box center [411, 193] width 179 height 2
click at [380, 193] on strong "[URL]詳しくはこちら＞＞＞" at bounding box center [410, 196] width 61 height 6
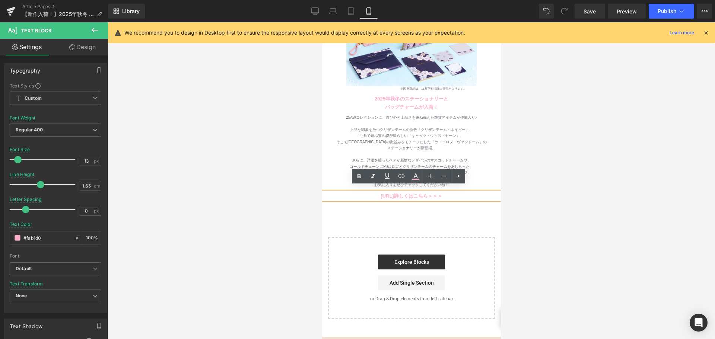
drag, startPoint x: 351, startPoint y: 191, endPoint x: 420, endPoint y: 192, distance: 68.9
click at [420, 193] on strong "[URL]詳しくはこちら＞＞＞" at bounding box center [410, 196] width 61 height 6
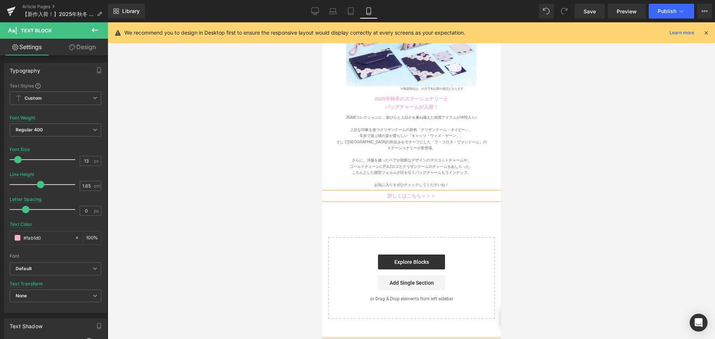
click at [445, 193] on div "詳しくはこちら＞＞＞" at bounding box center [411, 196] width 179 height 8
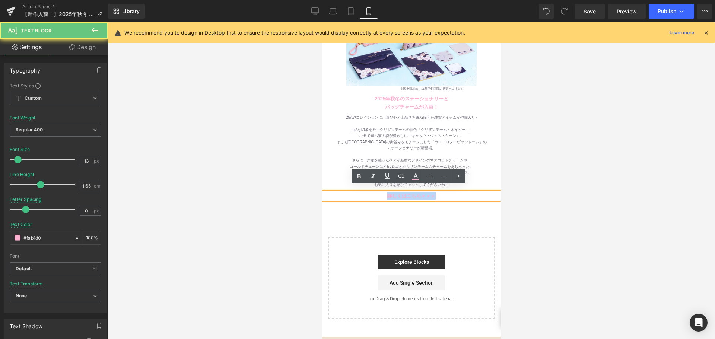
drag, startPoint x: 444, startPoint y: 190, endPoint x: 376, endPoint y: 188, distance: 67.9
click at [376, 192] on div "詳しくはこちら＞＞＞" at bounding box center [411, 196] width 179 height 8
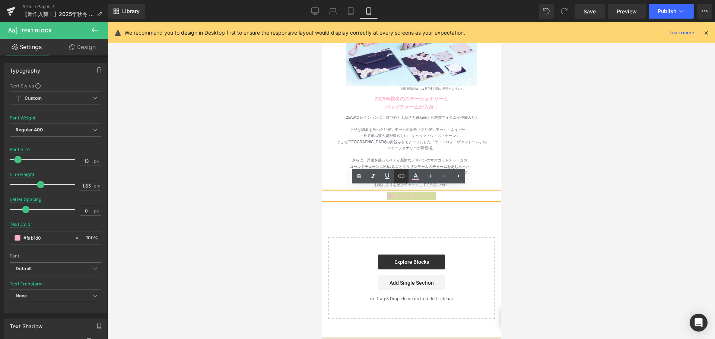
click at [401, 178] on icon at bounding box center [401, 176] width 9 height 9
click at [418, 210] on input "text" at bounding box center [404, 206] width 115 height 19
paste input "[URL][DOMAIN_NAME]"
type input "[URL][DOMAIN_NAME]"
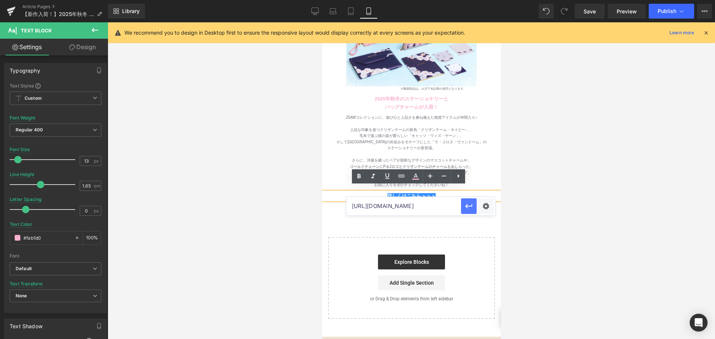
click at [469, 208] on icon "button" at bounding box center [469, 206] width 9 height 9
click at [469, 209] on div "Image ※陶器商品は、11月下旬以降の発売となります。 Text Block Row Row [DATE]秋冬のステーショナリーと バッグチャームが入荷！…" at bounding box center [411, 139] width 179 height 362
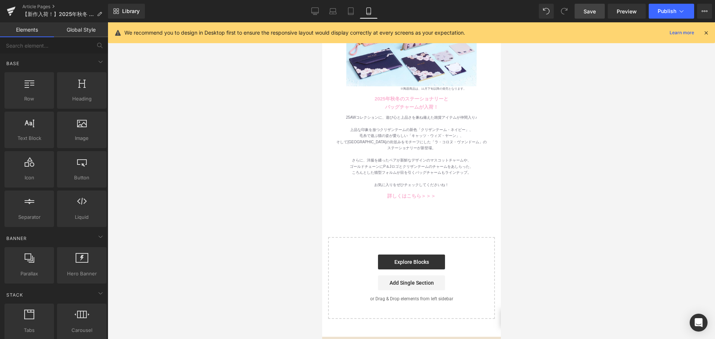
click at [588, 11] on span "Save" at bounding box center [590, 11] width 12 height 8
click at [652, 10] on button "Publish" at bounding box center [671, 11] width 45 height 15
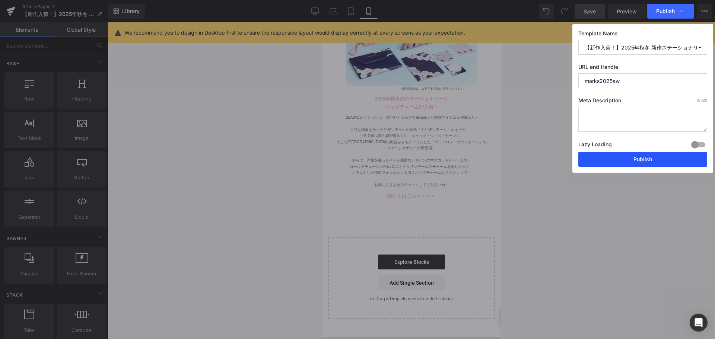
click at [639, 162] on button "Publish" at bounding box center [643, 159] width 129 height 15
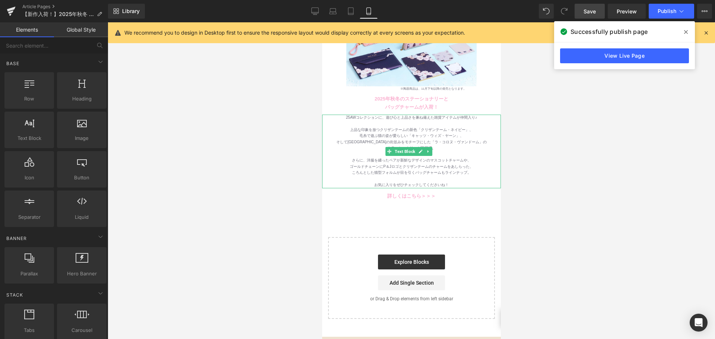
click at [379, 115] on div "25AWコレクションに、遊び心と上品さを兼ね備えた雑貨アイテムが仲間入り♪" at bounding box center [411, 118] width 179 height 6
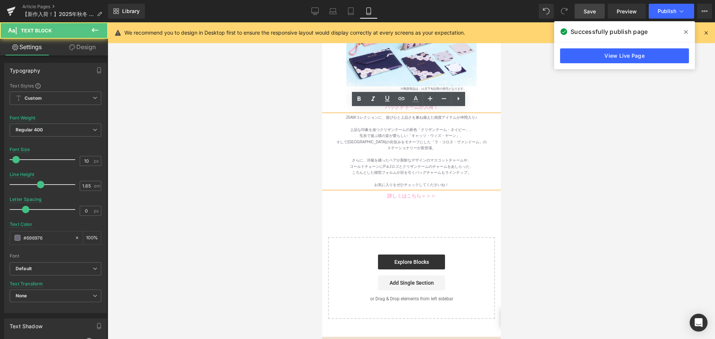
click at [381, 115] on div "25AWコレクションに、遊び心と上品さを兼ね備えた雑貨アイテムが仲間入り♪" at bounding box center [411, 118] width 179 height 6
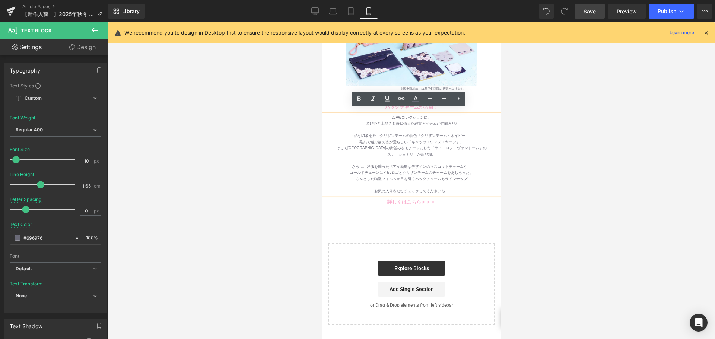
click at [586, 9] on span "Save" at bounding box center [590, 11] width 12 height 8
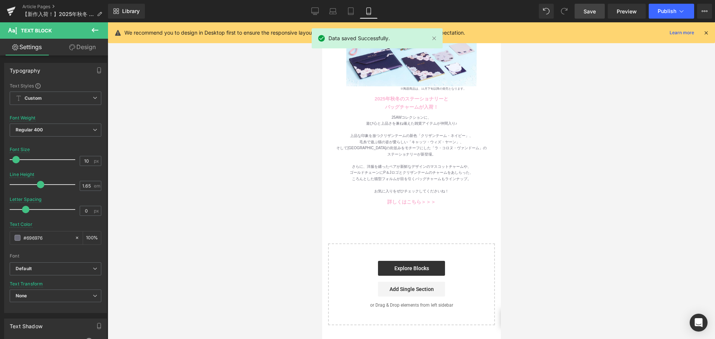
click at [584, 10] on link "Save" at bounding box center [590, 11] width 30 height 15
click at [692, 12] on button "Publish" at bounding box center [671, 11] width 45 height 15
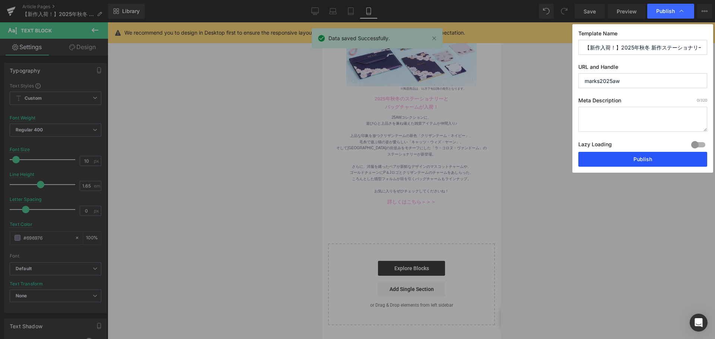
click at [630, 159] on button "Publish" at bounding box center [643, 159] width 129 height 15
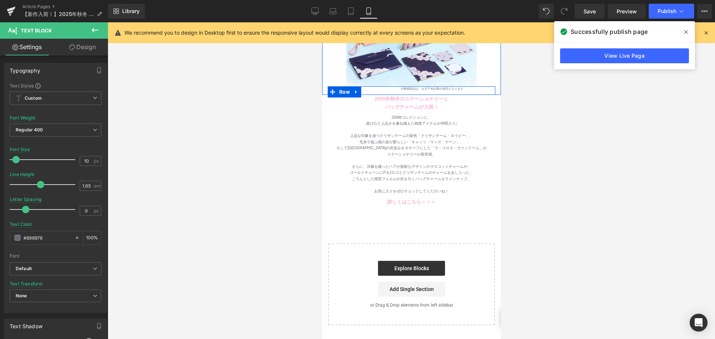
click at [397, 86] on div "※陶器商品は、11月下旬以降の発売となります。 Text Block" at bounding box center [445, 88] width 101 height 5
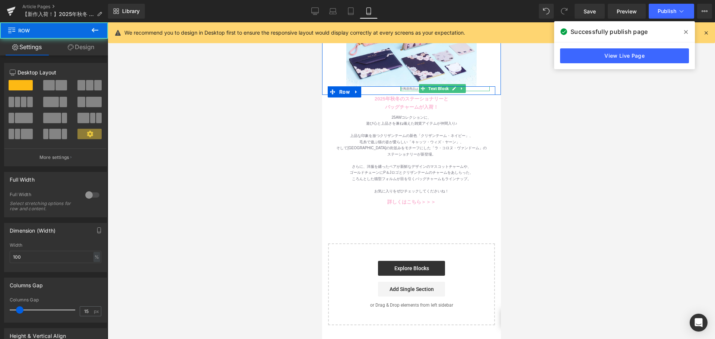
click at [401, 86] on div at bounding box center [401, 88] width 2 height 5
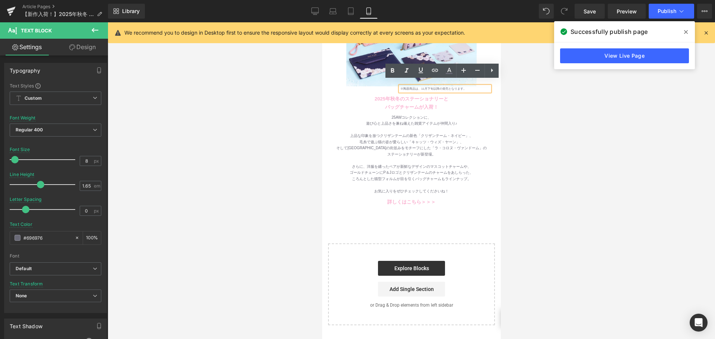
click at [88, 48] on link "Design" at bounding box center [83, 47] width 54 height 17
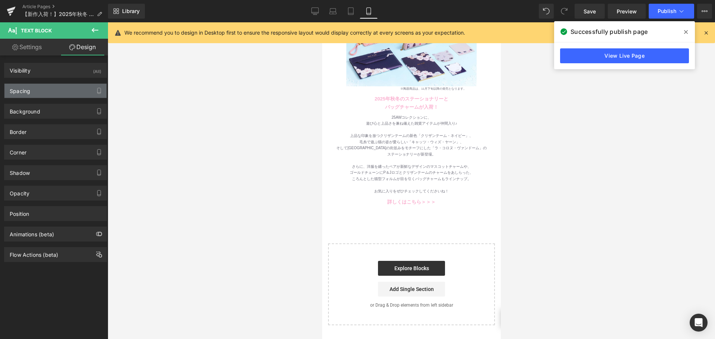
click at [62, 93] on div "Spacing" at bounding box center [55, 91] width 102 height 14
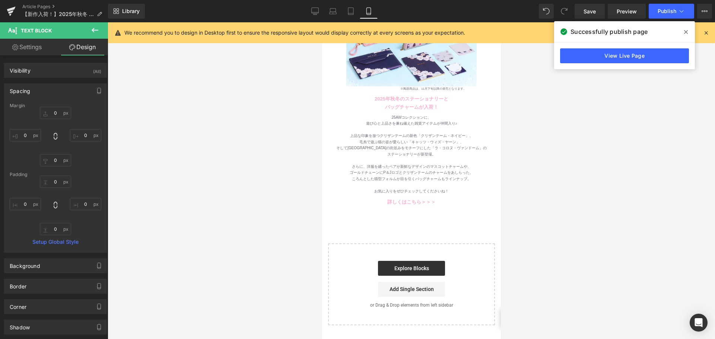
type input "0"
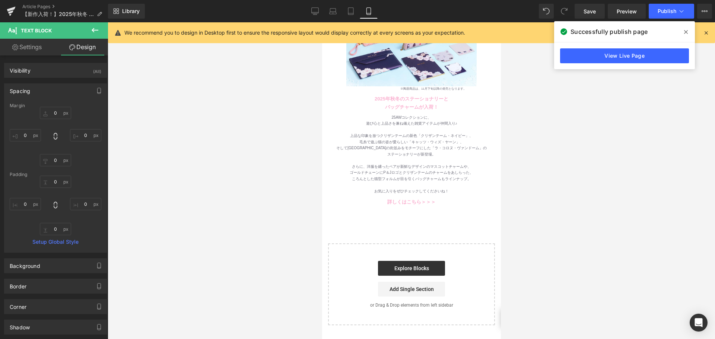
type input "0"
drag, startPoint x: 340, startPoint y: 86, endPoint x: 610, endPoint y: 108, distance: 270.7
click at [340, 87] on span "Row" at bounding box center [344, 92] width 14 height 11
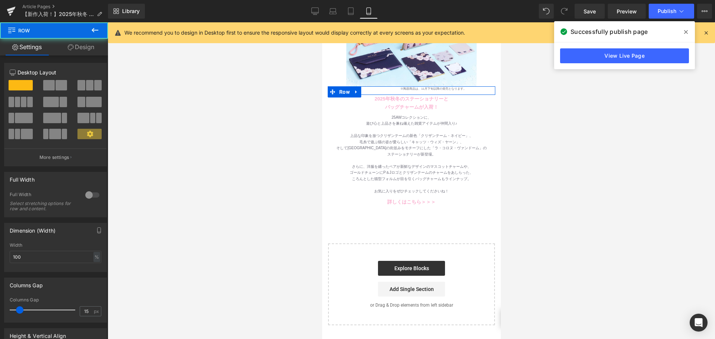
click at [70, 51] on link "Design" at bounding box center [81, 47] width 54 height 17
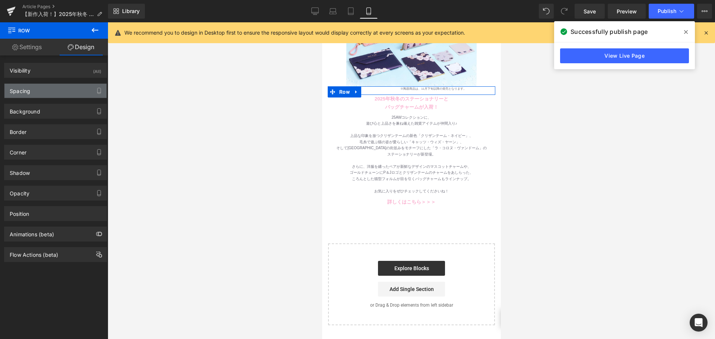
click at [45, 89] on div "Spacing" at bounding box center [55, 91] width 102 height 14
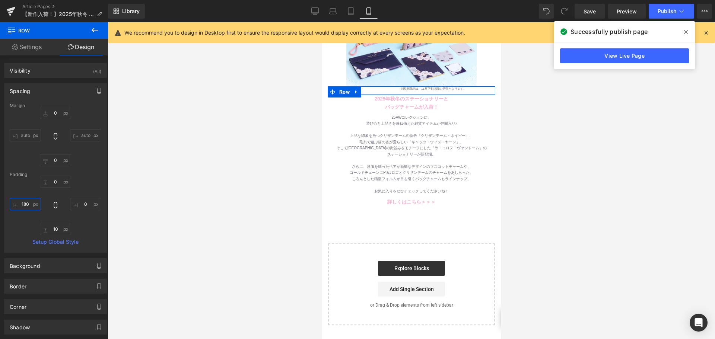
click at [26, 202] on input "180" at bounding box center [25, 204] width 31 height 12
type input "1０"
type input "００"
type input "０"
type input "100"
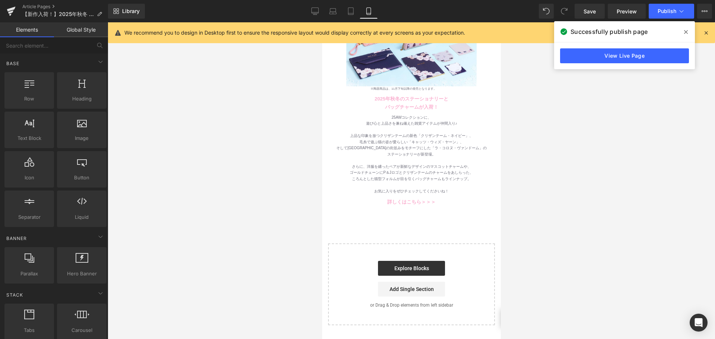
click at [159, 143] on div at bounding box center [412, 180] width 608 height 317
click at [586, 15] on span "Save" at bounding box center [590, 11] width 12 height 8
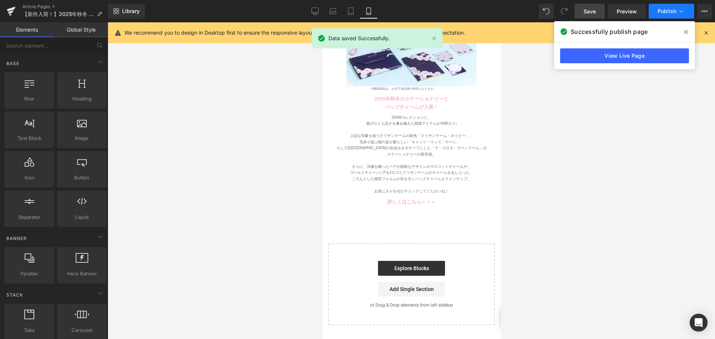
click at [675, 12] on span "Publish" at bounding box center [667, 11] width 19 height 6
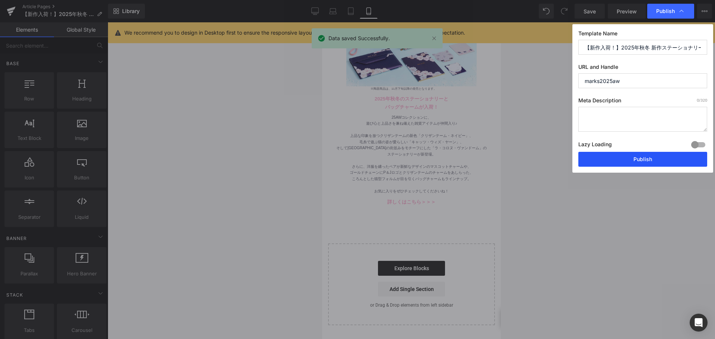
click at [634, 157] on button "Publish" at bounding box center [643, 159] width 129 height 15
